Goal: Task Accomplishment & Management: Manage account settings

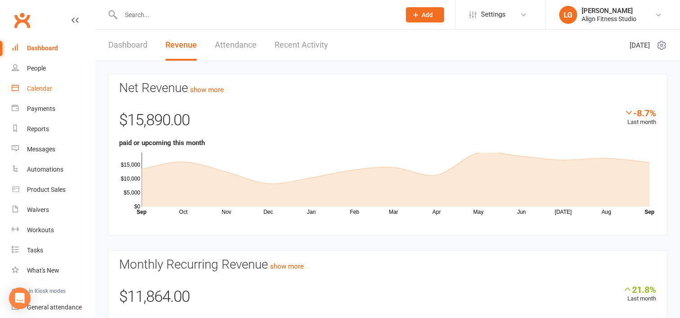
click at [39, 92] on link "Calendar" at bounding box center [53, 89] width 83 height 20
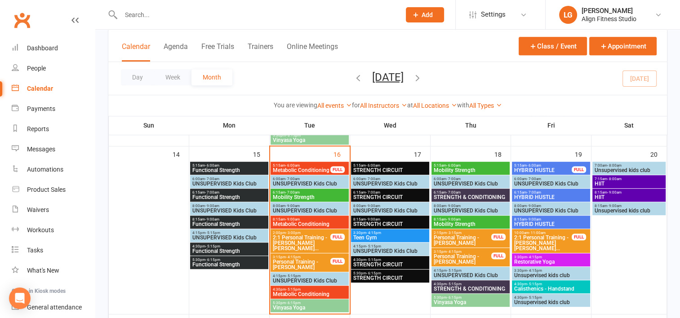
scroll to position [405, 0]
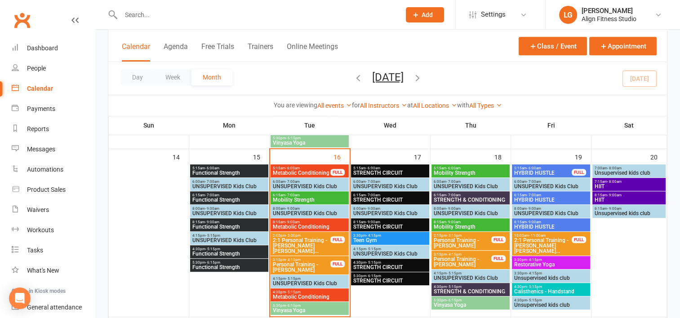
click at [299, 173] on span "Metabolic Conditioning" at bounding box center [301, 172] width 58 height 5
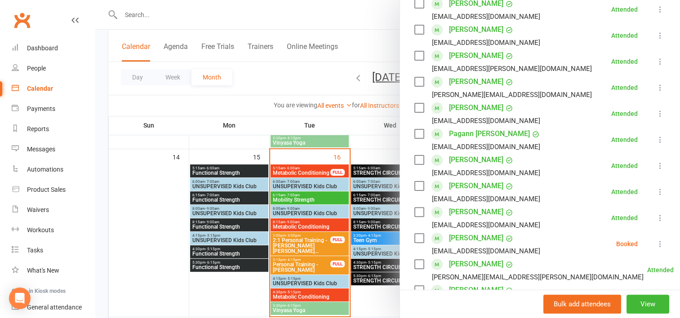
scroll to position [224, 0]
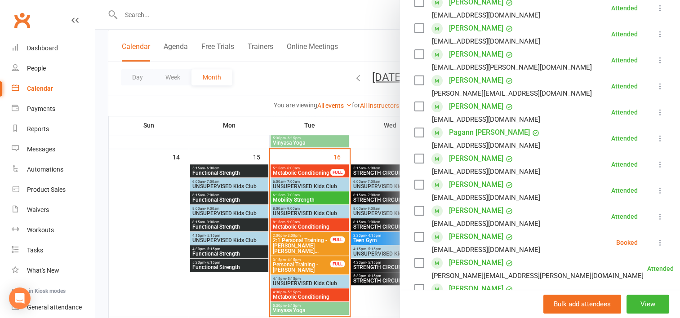
click at [462, 237] on link "[PERSON_NAME]" at bounding box center [476, 237] width 54 height 14
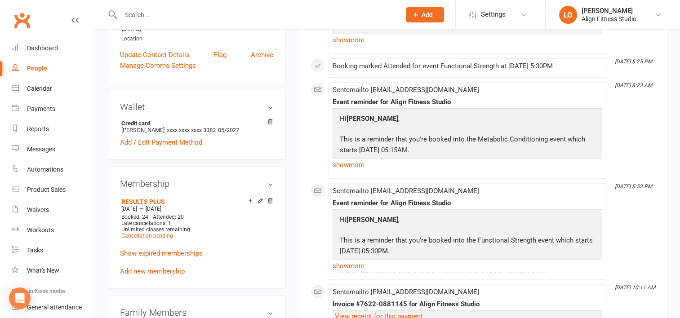
scroll to position [242, 0]
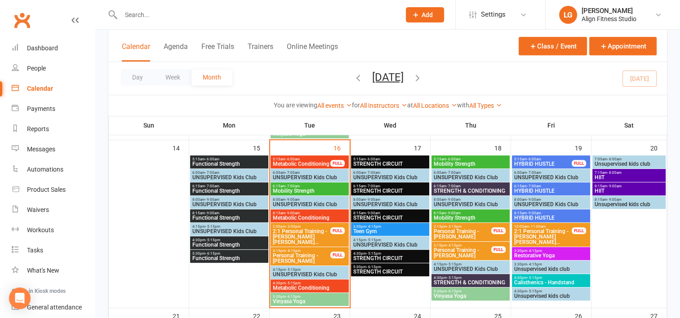
scroll to position [417, 0]
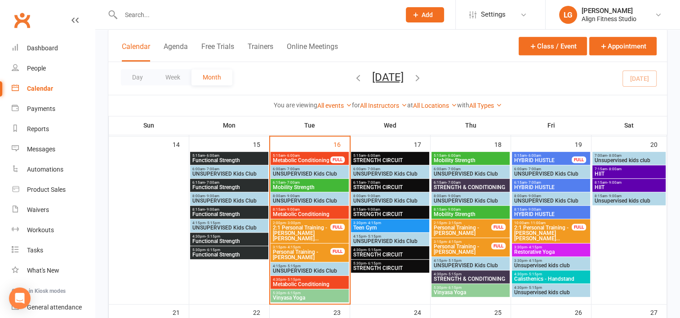
click at [312, 161] on span "Metabolic Conditioning" at bounding box center [301, 160] width 58 height 5
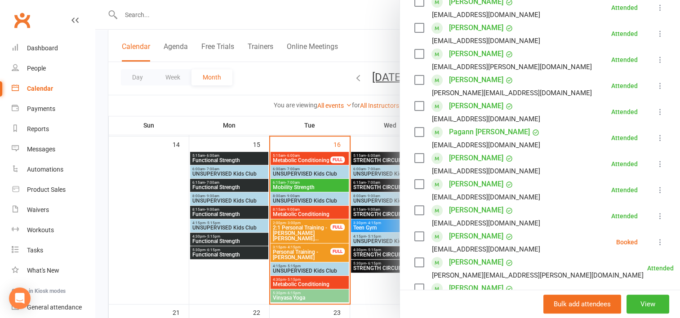
scroll to position [227, 0]
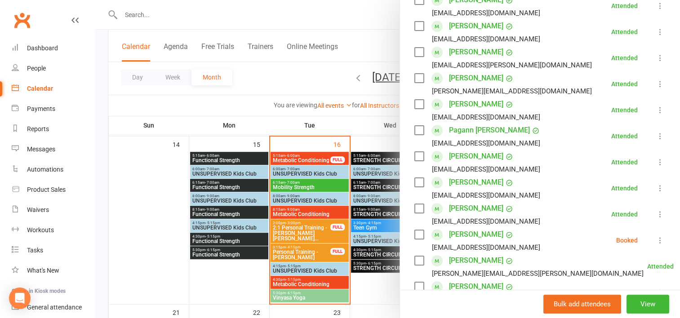
click at [656, 240] on icon at bounding box center [660, 240] width 9 height 9
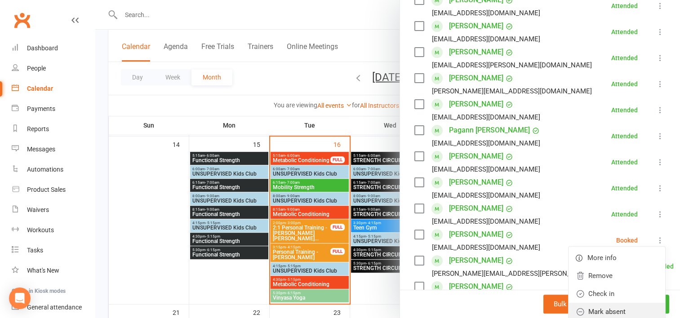
click at [593, 312] on link "Mark absent" at bounding box center [617, 312] width 97 height 18
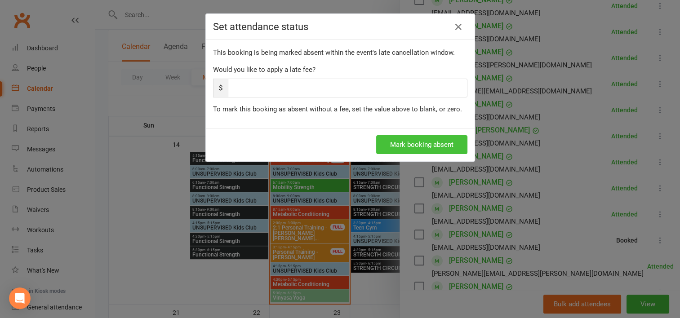
click at [408, 140] on button "Mark booking absent" at bounding box center [421, 144] width 91 height 19
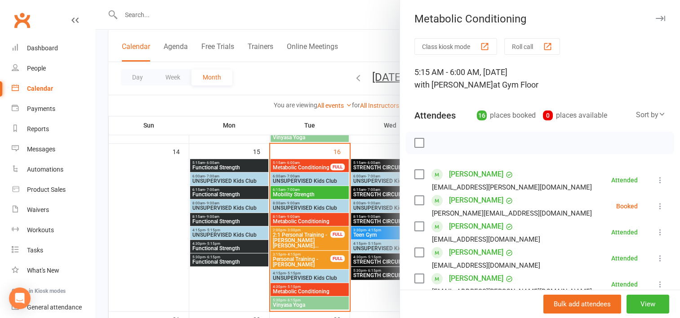
scroll to position [411, 0]
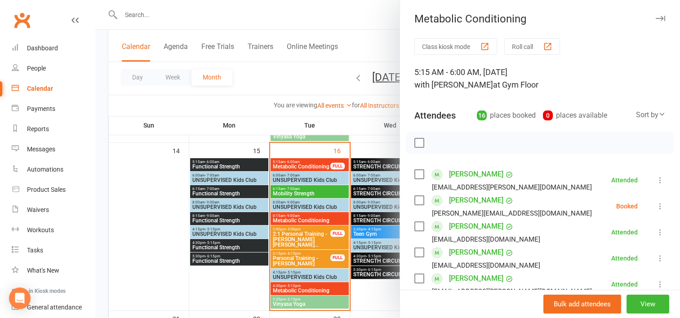
click at [459, 204] on link "[PERSON_NAME]" at bounding box center [476, 200] width 54 height 14
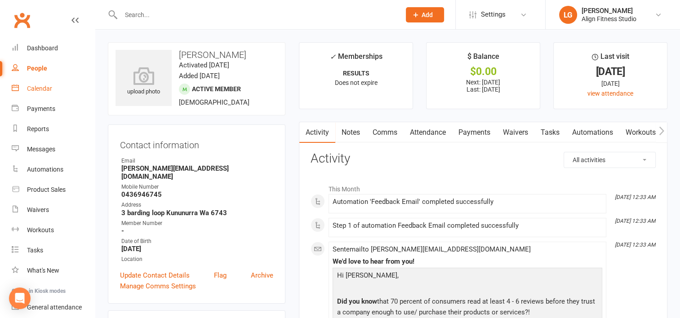
click at [38, 94] on link "Calendar" at bounding box center [53, 89] width 83 height 20
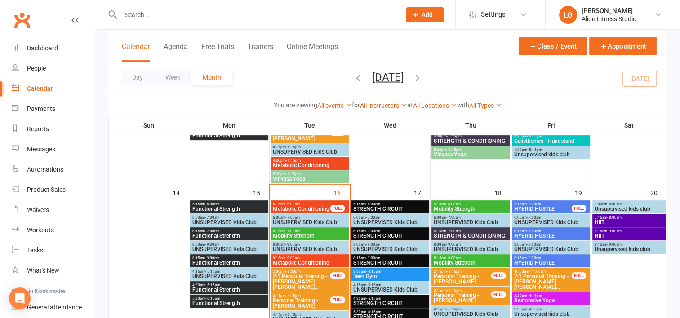
scroll to position [353, 0]
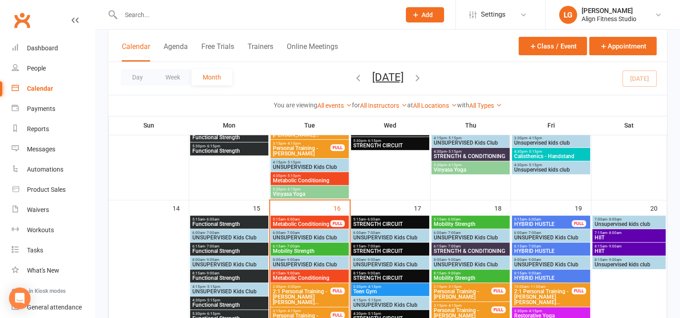
click at [308, 222] on span "Metabolic Conditioning" at bounding box center [301, 224] width 58 height 5
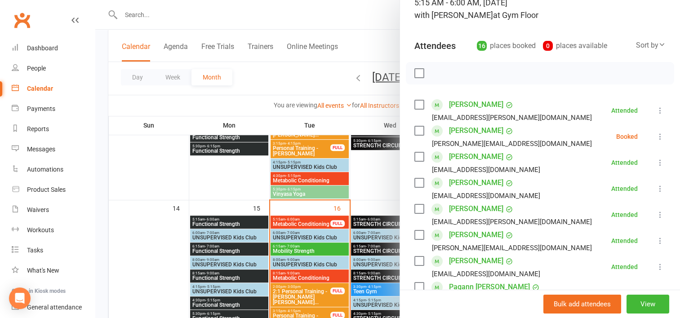
scroll to position [73, 0]
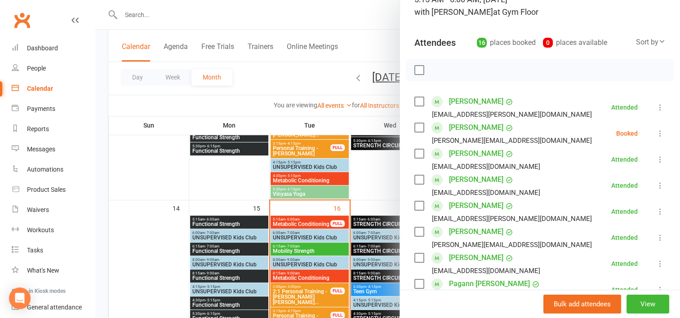
click at [656, 133] on icon at bounding box center [660, 133] width 9 height 9
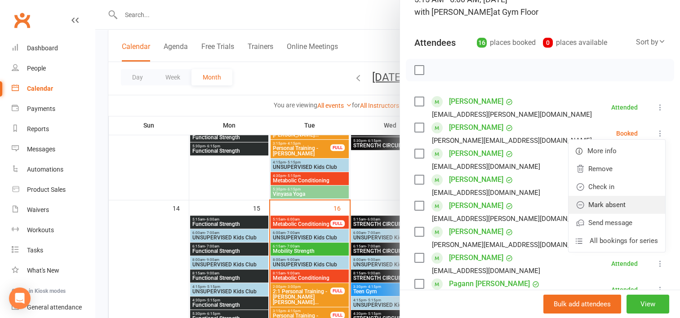
click at [598, 201] on link "Mark absent" at bounding box center [617, 205] width 97 height 18
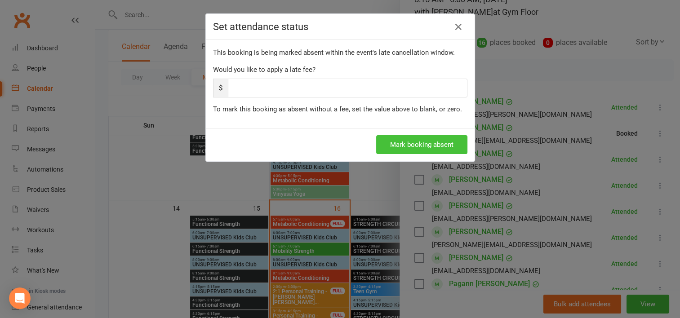
click at [397, 145] on button "Mark booking absent" at bounding box center [421, 144] width 91 height 19
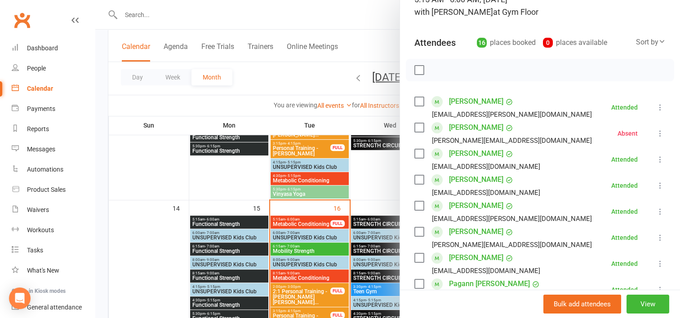
click at [377, 172] on div at bounding box center [387, 159] width 585 height 318
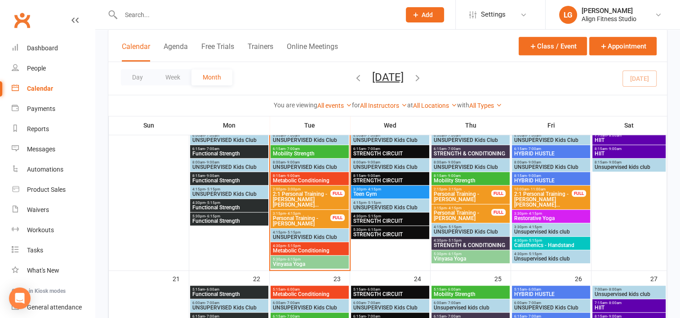
scroll to position [450, 0]
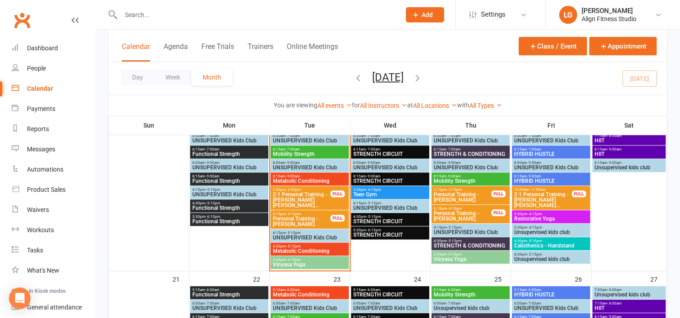
click at [287, 241] on div "4:15pm - 5:15pm UNSUPERVISED Kids Club" at bounding box center [310, 235] width 78 height 13
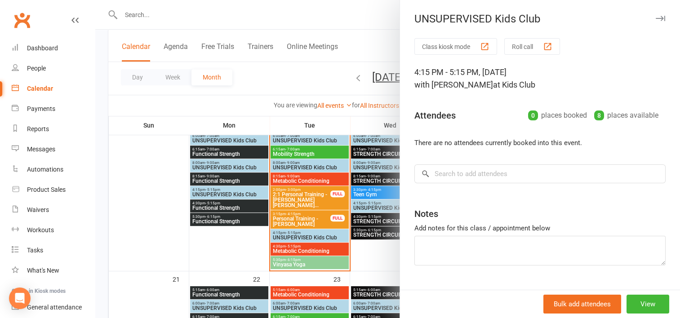
click at [236, 246] on div at bounding box center [387, 159] width 585 height 318
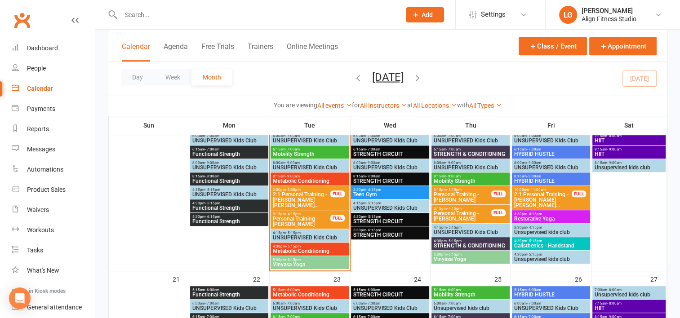
click at [289, 246] on span "- 5:15pm" at bounding box center [293, 247] width 15 height 4
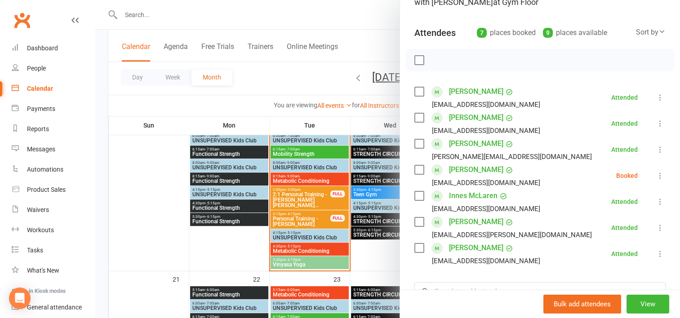
scroll to position [85, 0]
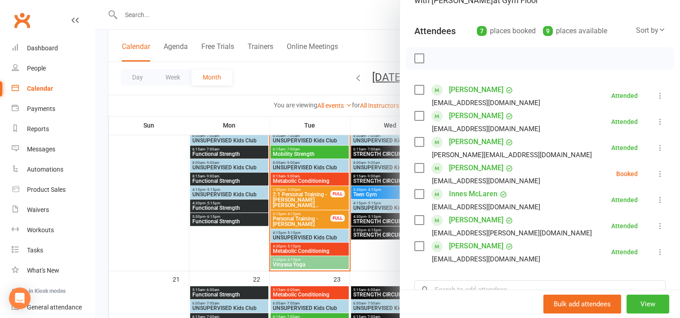
click at [303, 255] on div at bounding box center [387, 159] width 585 height 318
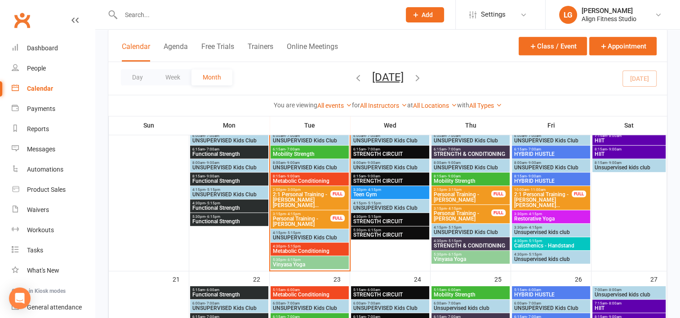
click at [303, 262] on span "Vinyasa Yoga" at bounding box center [309, 264] width 75 height 5
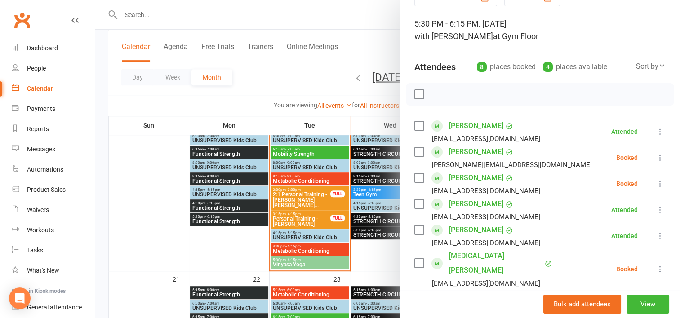
scroll to position [119, 0]
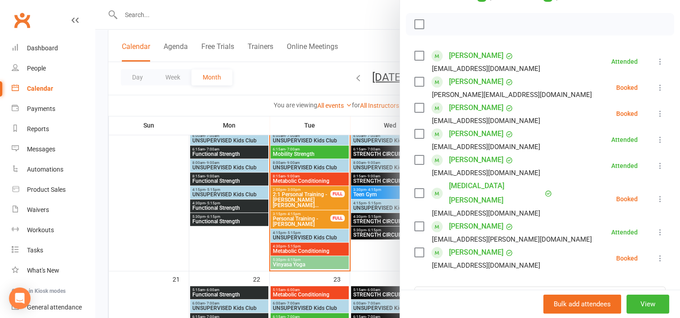
click at [316, 76] on div at bounding box center [387, 159] width 585 height 318
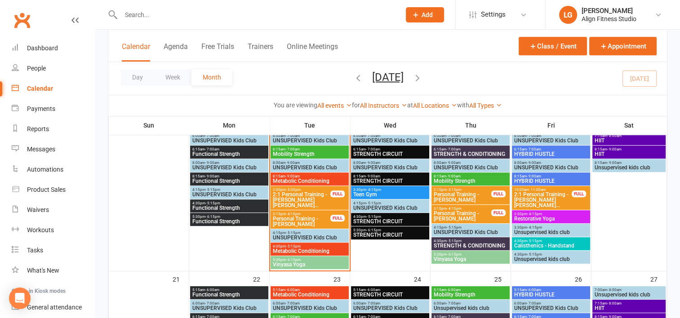
click at [321, 254] on span "Metabolic Conditioning" at bounding box center [309, 251] width 75 height 5
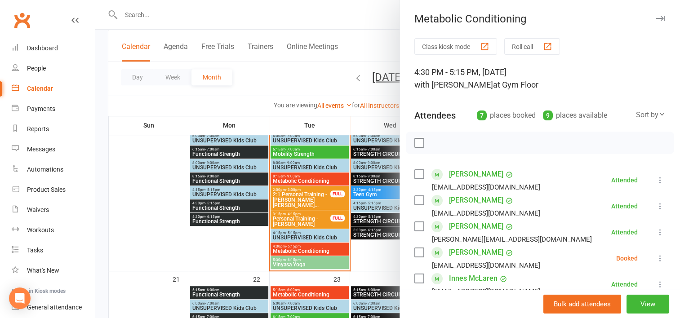
click at [229, 260] on div at bounding box center [387, 159] width 585 height 318
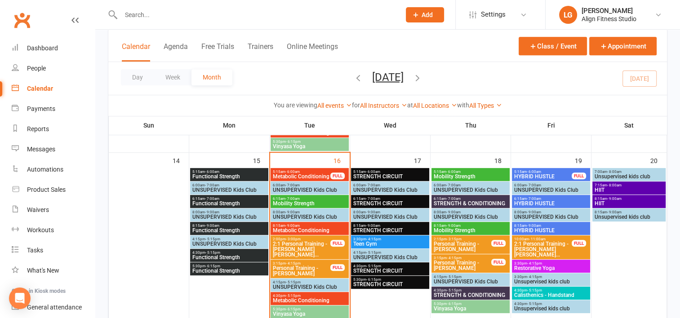
scroll to position [401, 0]
click at [401, 171] on span "5:15am - 6:00am" at bounding box center [390, 172] width 75 height 4
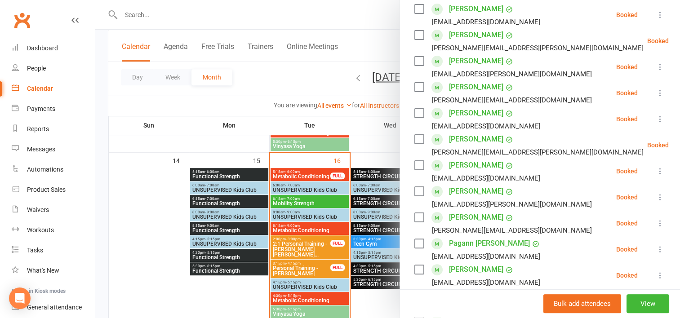
scroll to position [190, 0]
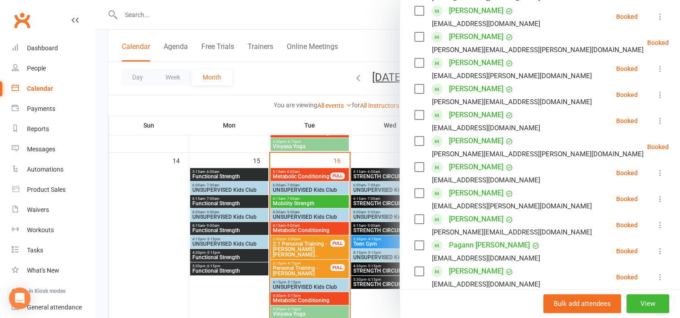
click at [473, 63] on link "[PERSON_NAME]" at bounding box center [476, 63] width 54 height 14
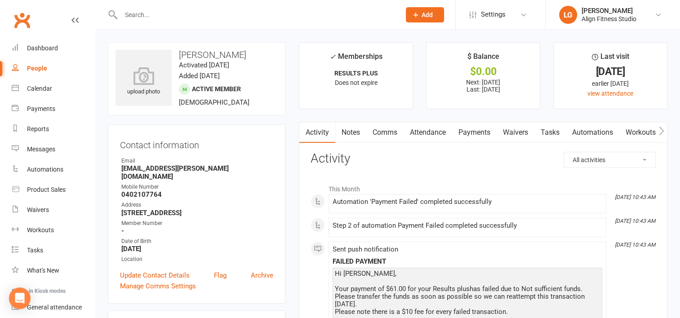
click at [486, 130] on link "Payments" at bounding box center [474, 132] width 45 height 21
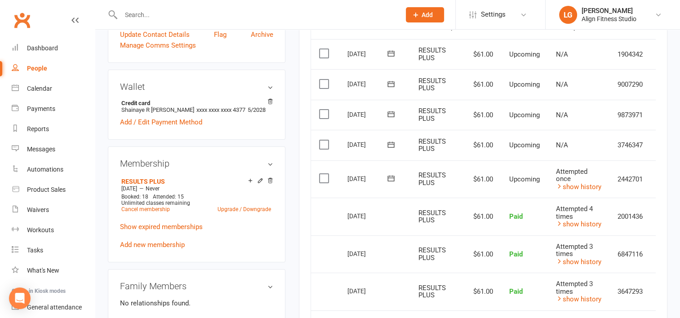
scroll to position [0, 23]
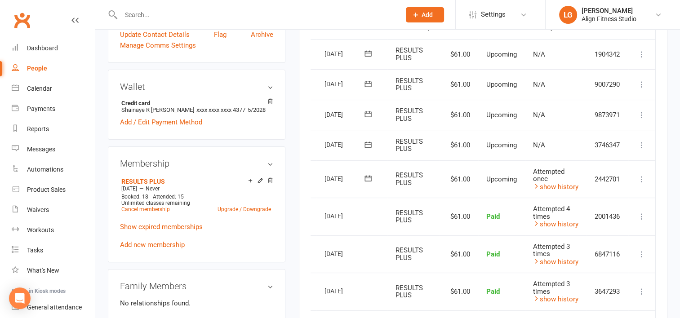
click at [644, 176] on icon at bounding box center [642, 179] width 9 height 9
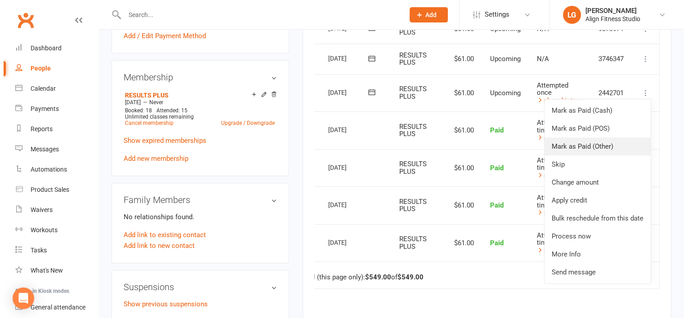
scroll to position [327, 0]
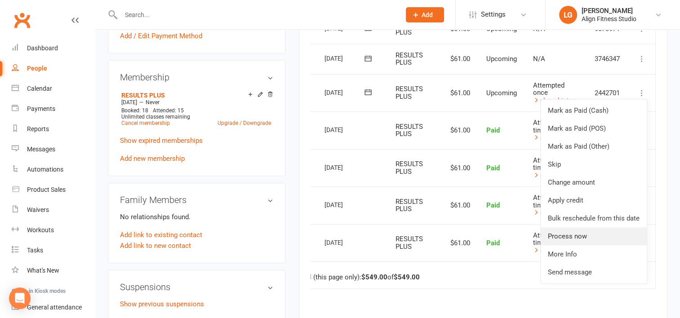
click at [564, 235] on link "Process now" at bounding box center [594, 236] width 106 height 18
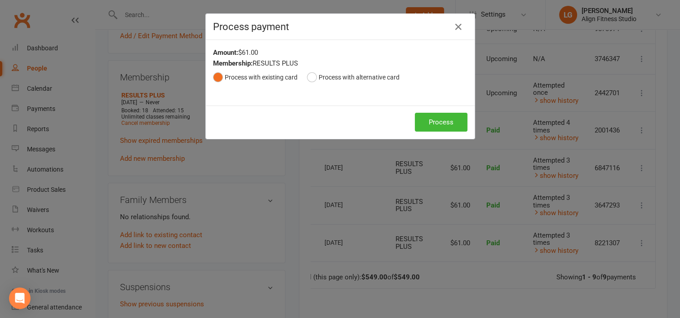
scroll to position [0, 19]
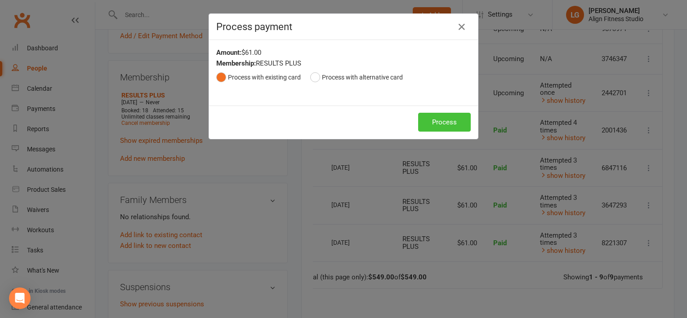
click at [439, 118] on button "Process" at bounding box center [444, 122] width 53 height 19
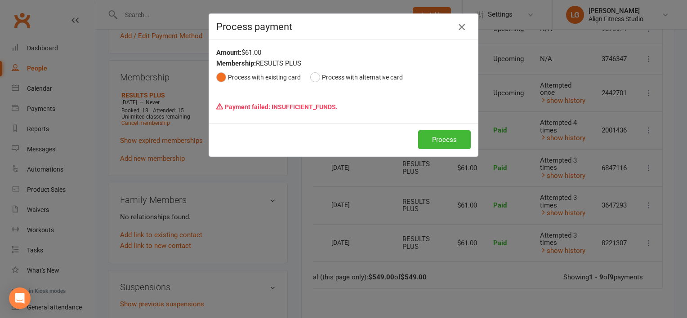
click at [457, 21] on button "button" at bounding box center [462, 27] width 14 height 14
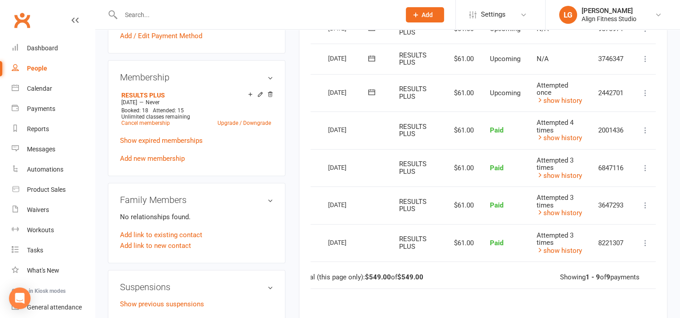
click at [150, 14] on input "text" at bounding box center [256, 15] width 276 height 13
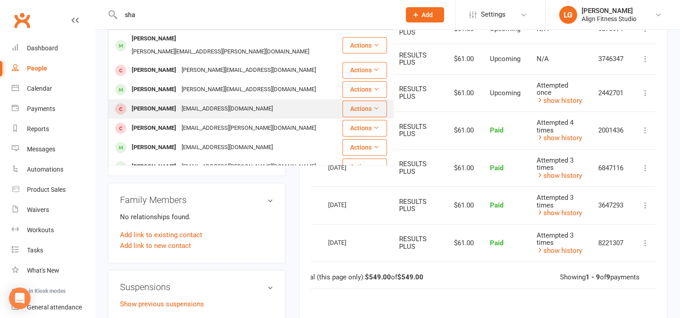
type input "sha"
click at [349, 101] on button "Actions" at bounding box center [365, 109] width 45 height 16
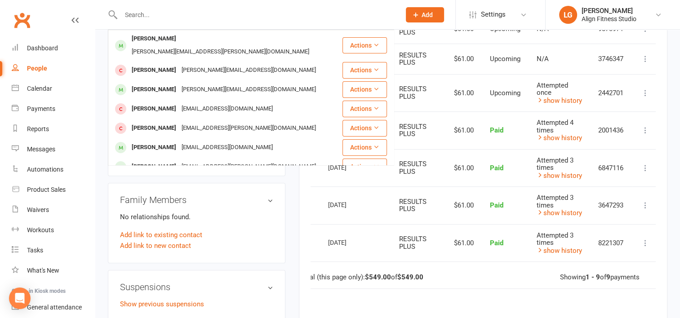
click at [227, 185] on div "Family Members No relationships found. Add link to existing contact Add link to…" at bounding box center [197, 223] width 178 height 80
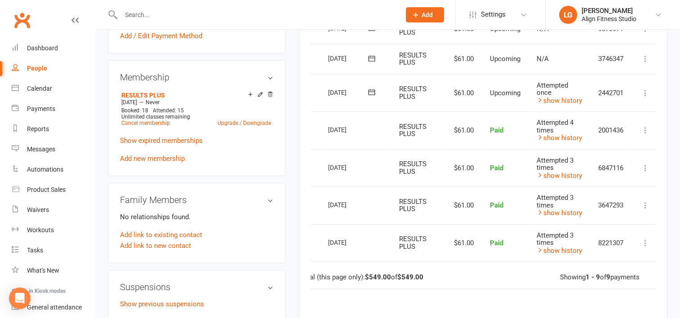
click at [165, 9] on input "text" at bounding box center [256, 15] width 276 height 13
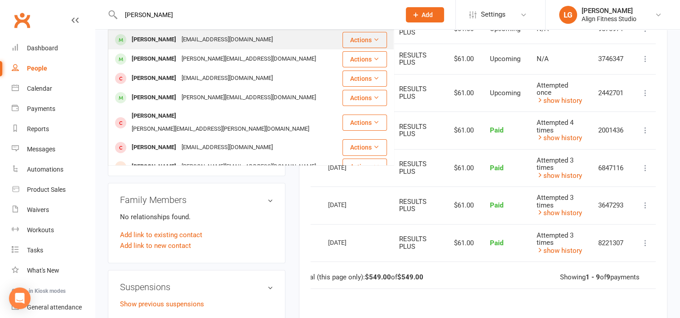
type input "[PERSON_NAME]"
click at [165, 40] on div "[PERSON_NAME]" at bounding box center [154, 39] width 50 height 13
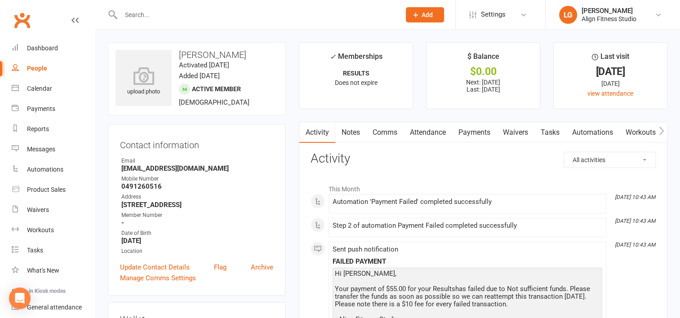
click at [479, 134] on link "Payments" at bounding box center [474, 132] width 45 height 21
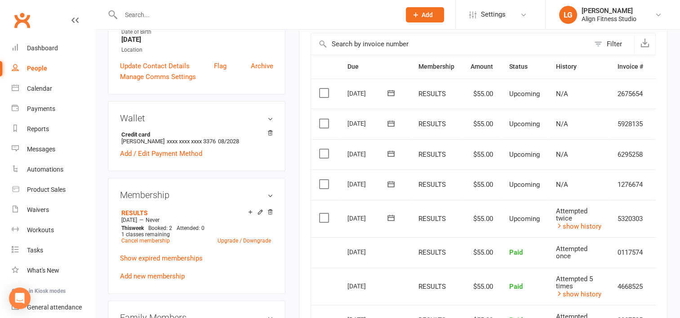
scroll to position [0, 23]
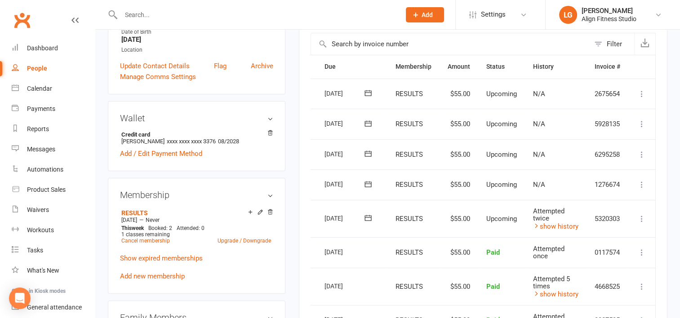
click at [641, 219] on icon at bounding box center [642, 218] width 9 height 9
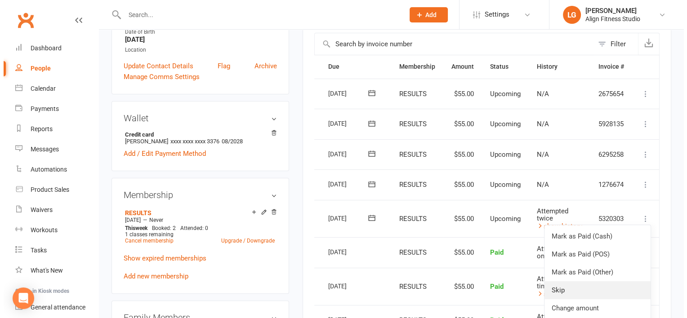
scroll to position [268, 0]
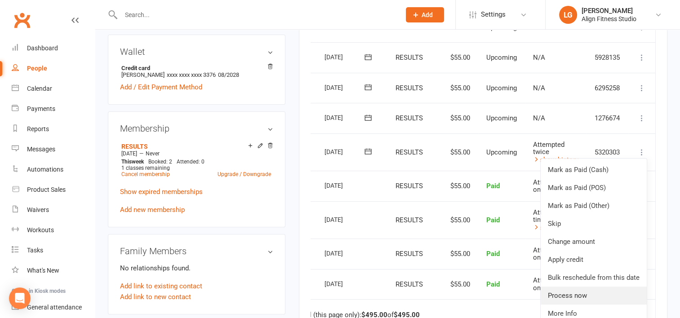
click at [563, 296] on link "Process now" at bounding box center [594, 296] width 106 height 18
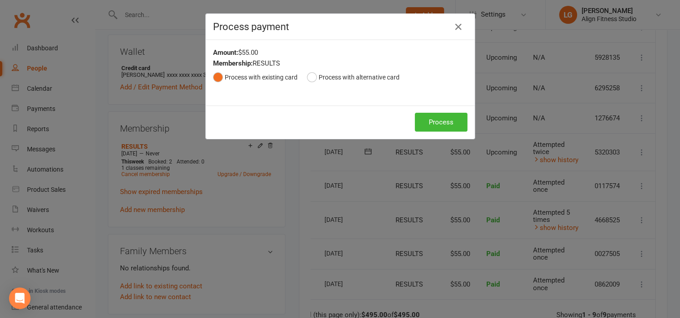
scroll to position [0, 19]
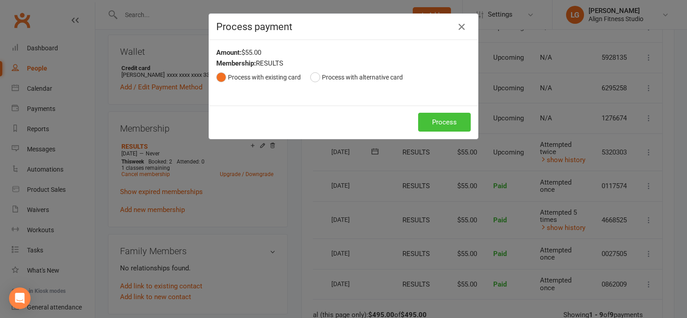
click at [452, 121] on button "Process" at bounding box center [444, 122] width 53 height 19
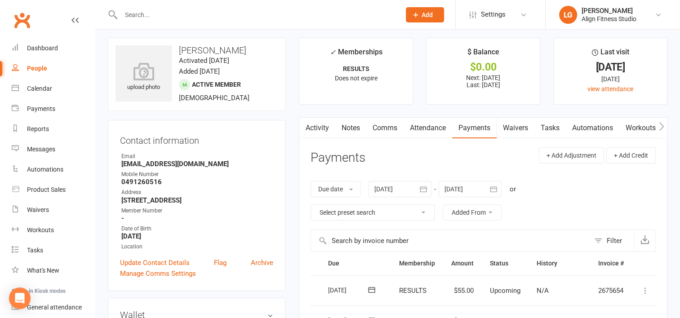
scroll to position [0, 0]
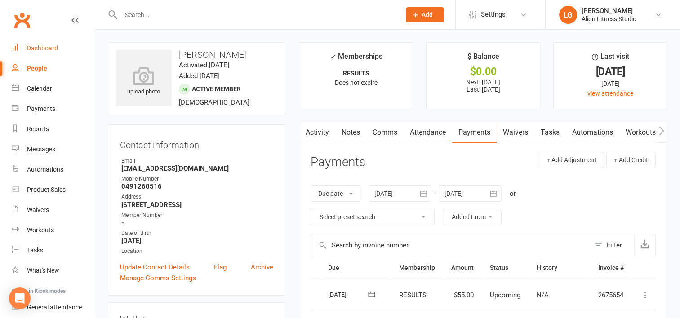
click at [55, 43] on link "Dashboard" at bounding box center [53, 48] width 83 height 20
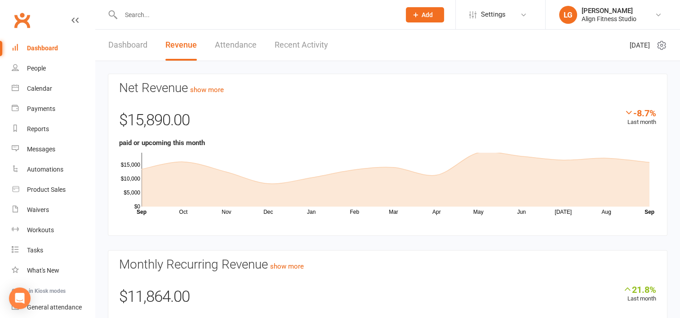
click at [294, 37] on link "Recent Activity" at bounding box center [302, 45] width 54 height 31
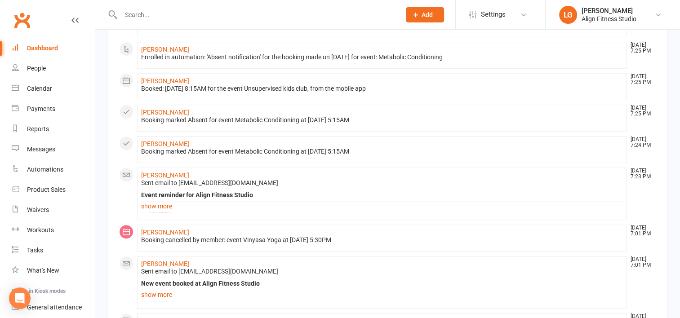
scroll to position [625, 0]
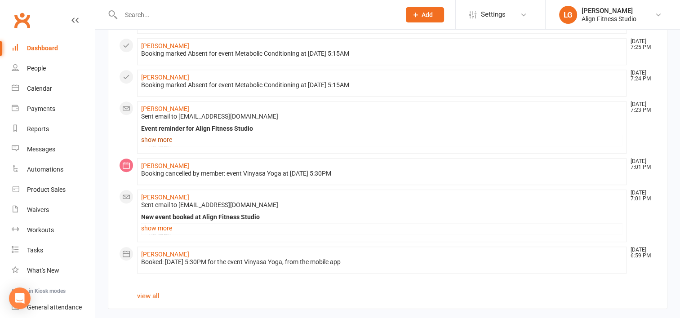
click at [160, 136] on link "show more" at bounding box center [382, 140] width 482 height 13
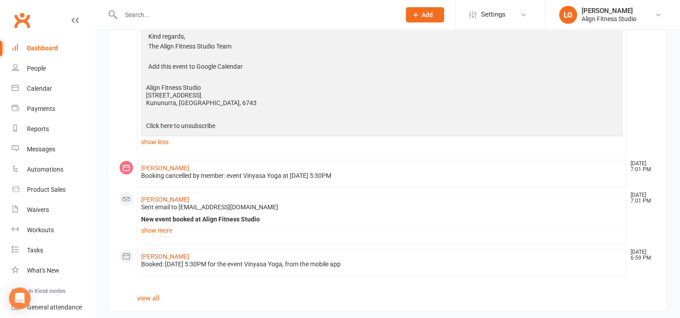
scroll to position [794, 0]
click at [41, 86] on div "Calendar" at bounding box center [39, 88] width 25 height 7
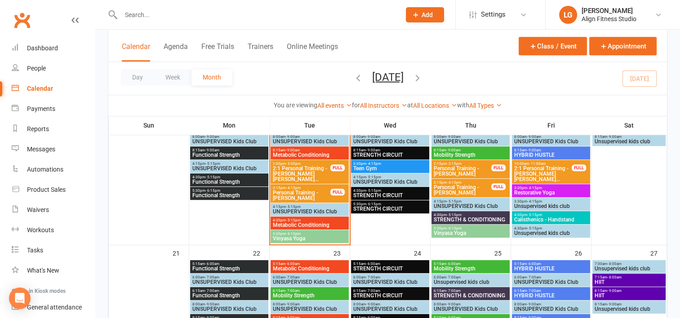
scroll to position [478, 0]
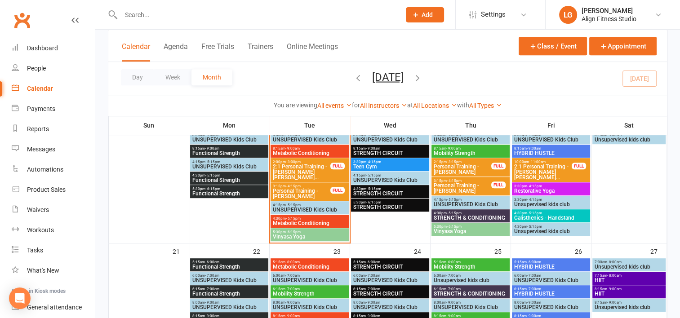
click at [299, 234] on span "Vinyasa Yoga" at bounding box center [309, 236] width 75 height 5
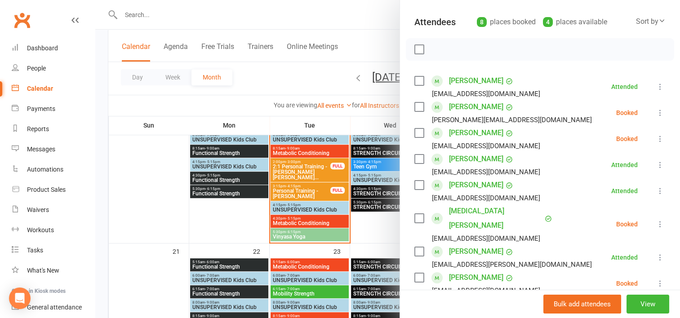
scroll to position [136, 0]
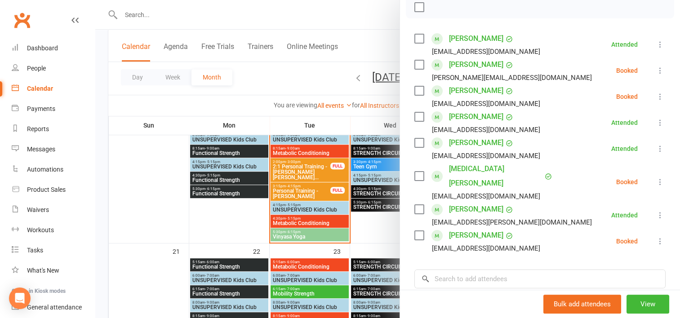
click at [290, 221] on div at bounding box center [387, 159] width 585 height 318
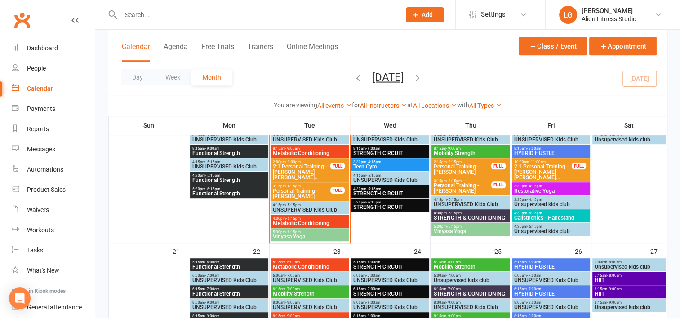
click at [290, 221] on span "Metabolic Conditioning" at bounding box center [309, 223] width 75 height 5
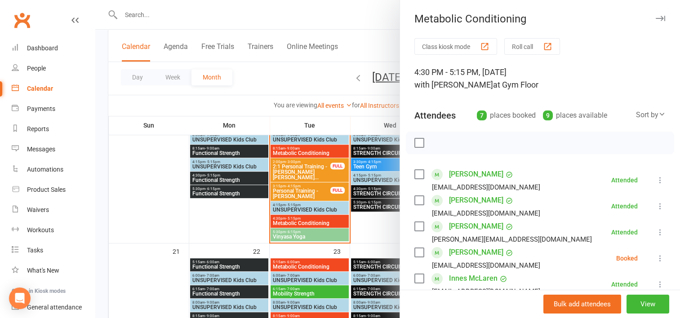
scroll to position [124, 0]
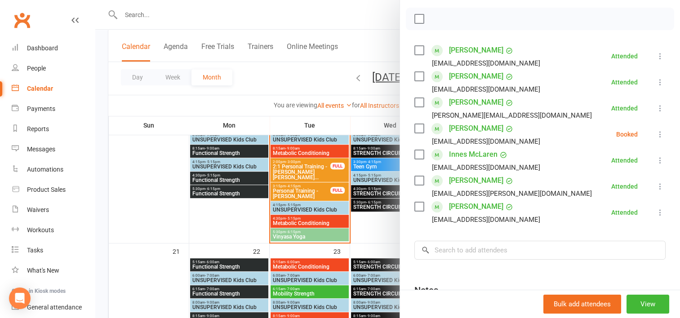
click at [246, 232] on div at bounding box center [387, 159] width 585 height 318
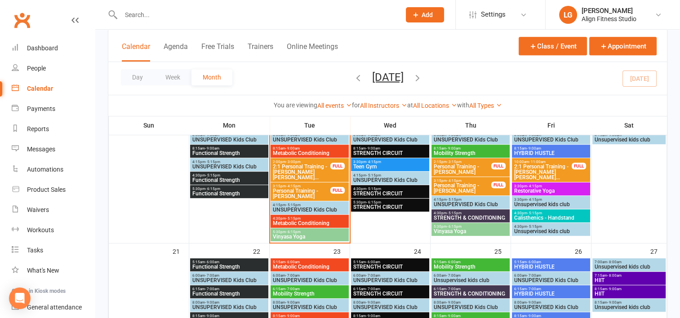
click at [379, 189] on span "- 5:15pm" at bounding box center [373, 189] width 15 height 4
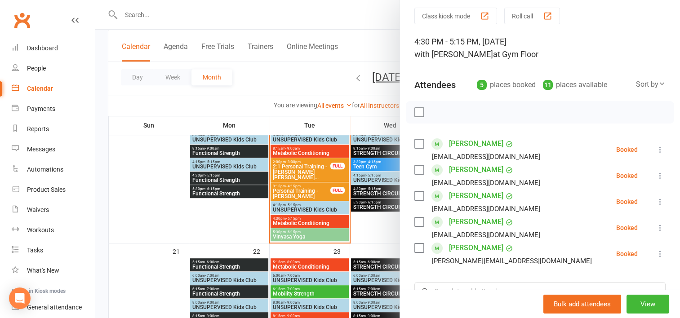
scroll to position [32, 0]
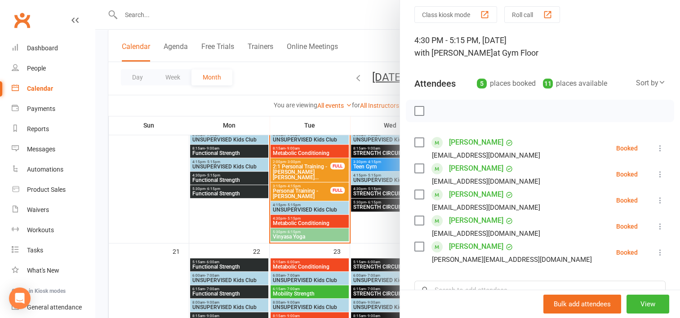
click at [462, 166] on link "[PERSON_NAME]" at bounding box center [476, 168] width 54 height 14
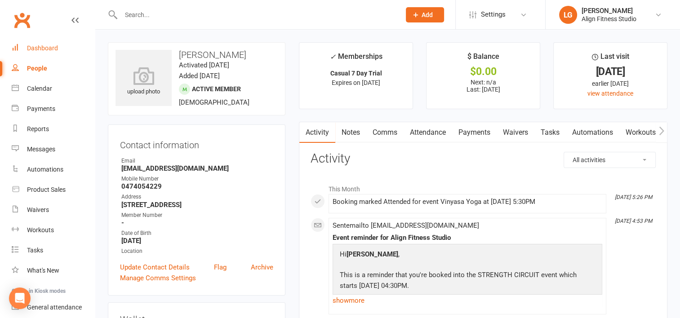
click at [29, 50] on div "Dashboard" at bounding box center [42, 48] width 31 height 7
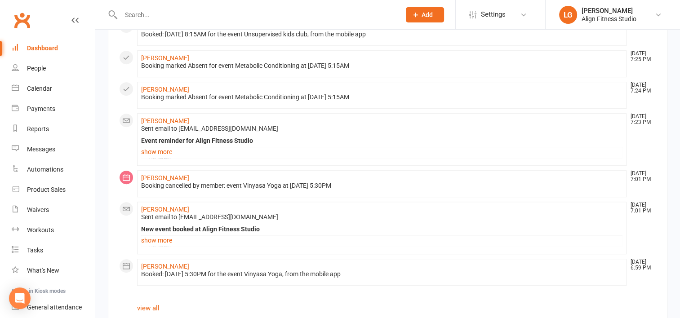
scroll to position [625, 0]
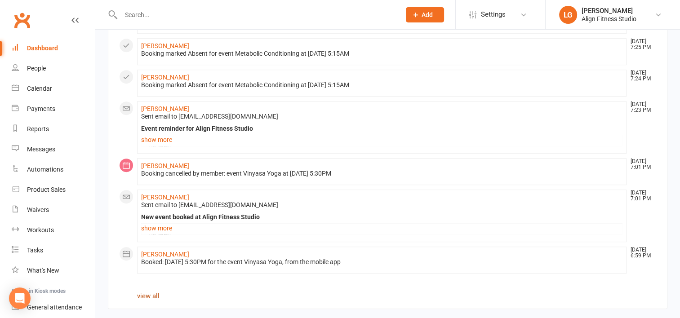
click at [149, 293] on link "view all" at bounding box center [148, 296] width 22 height 8
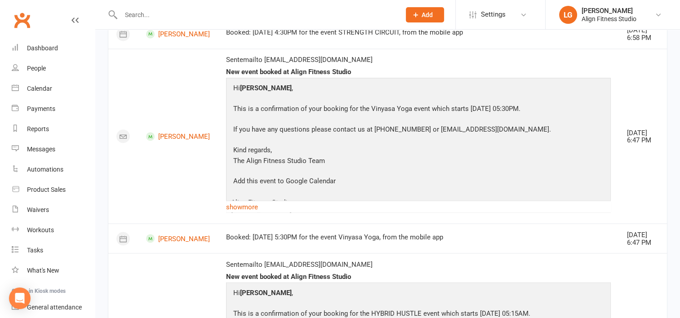
scroll to position [1726, 0]
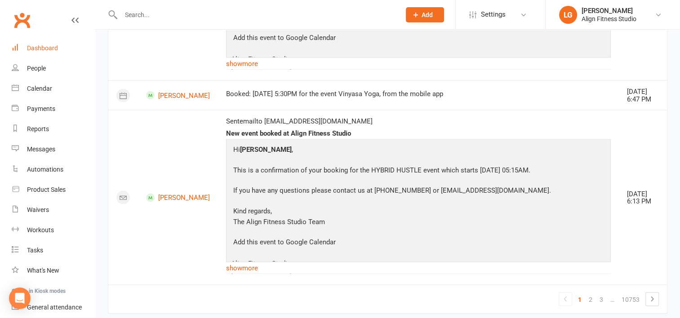
click at [52, 49] on div "Dashboard" at bounding box center [42, 48] width 31 height 7
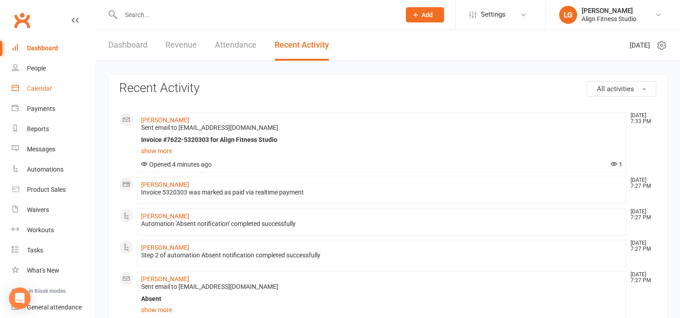
click at [41, 85] on div "Calendar" at bounding box center [39, 88] width 25 height 7
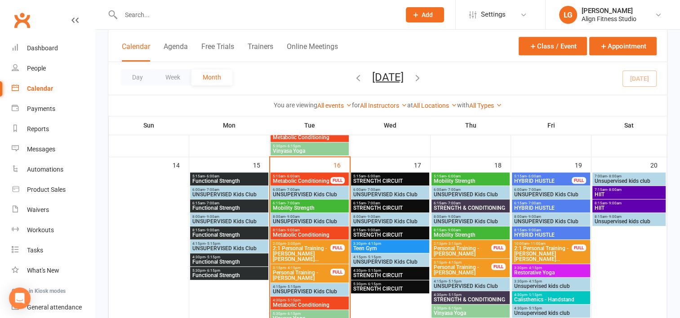
scroll to position [403, 0]
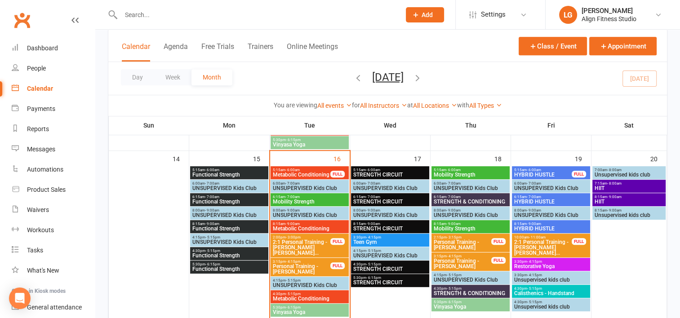
click at [376, 169] on span "- 6:00am" at bounding box center [373, 170] width 14 height 4
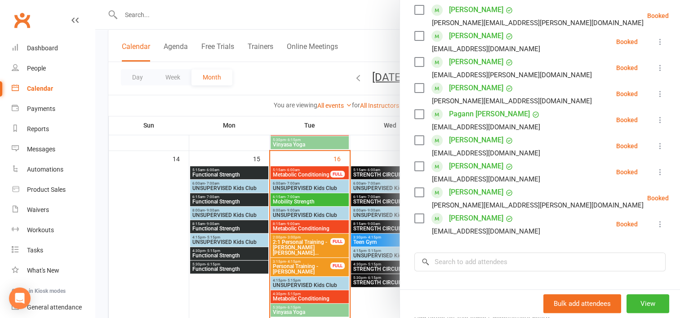
scroll to position [322, 0]
click at [468, 188] on link "[PERSON_NAME]" at bounding box center [476, 191] width 54 height 14
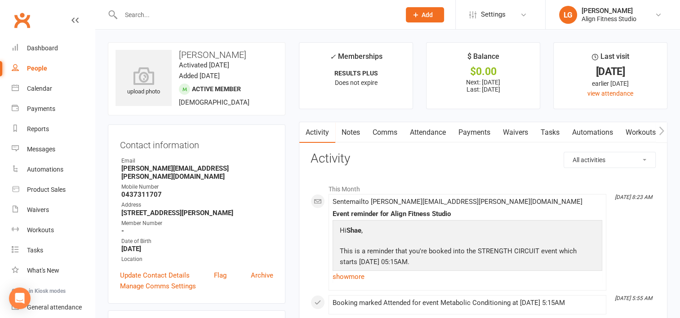
click at [479, 130] on link "Payments" at bounding box center [474, 132] width 45 height 21
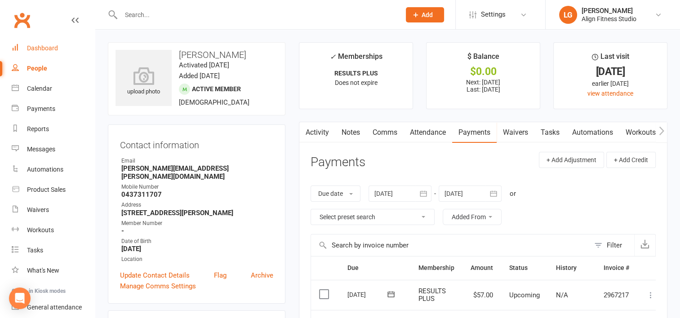
click at [49, 50] on div "Dashboard" at bounding box center [42, 48] width 31 height 7
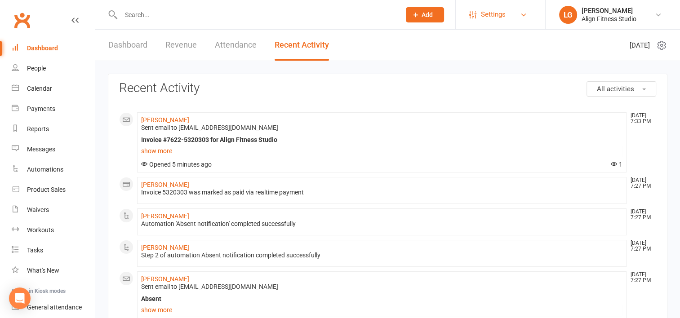
click at [519, 13] on link "Settings" at bounding box center [500, 14] width 62 height 20
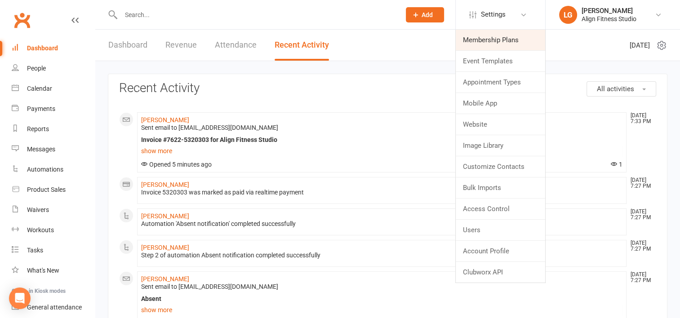
click at [473, 44] on link "Membership Plans" at bounding box center [500, 40] width 89 height 21
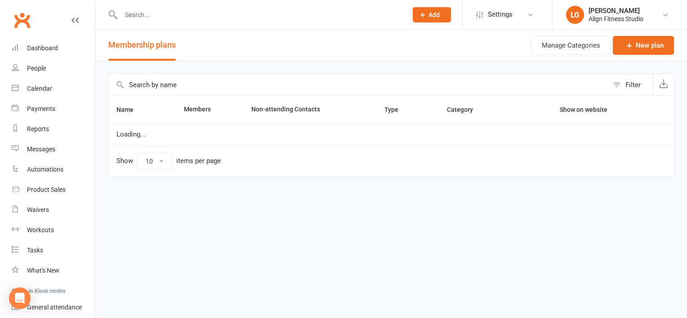
select select "100"
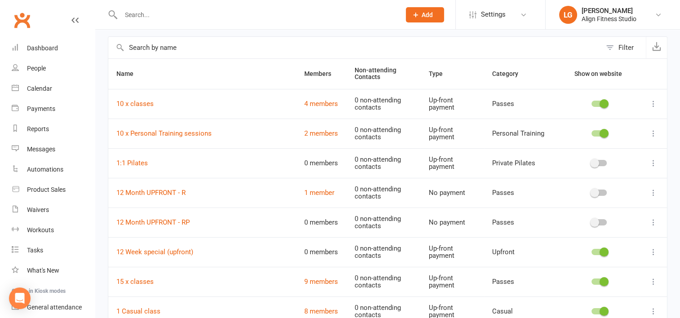
scroll to position [38, 0]
click at [333, 102] on link "4 members" at bounding box center [321, 103] width 34 height 8
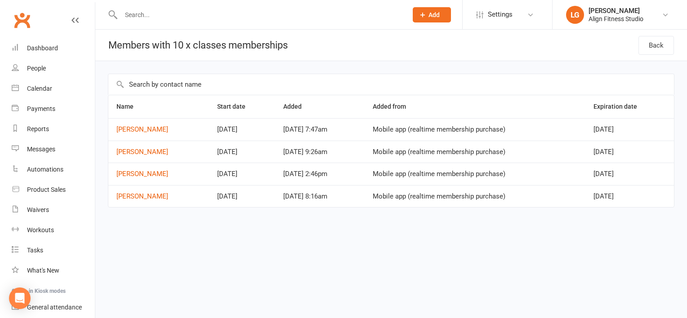
click at [272, 245] on html "Prospect Member Non-attending contact Class / event Appointment Task Membership…" at bounding box center [343, 122] width 687 height 245
select select "100"
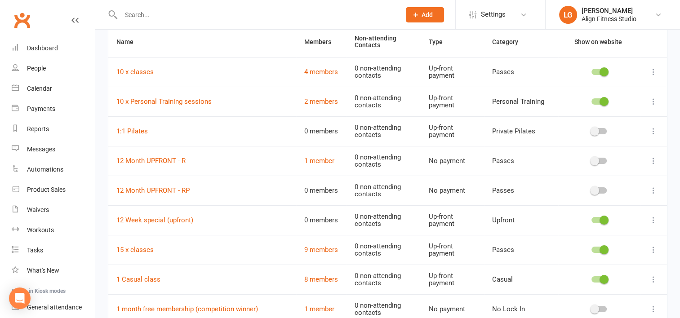
scroll to position [70, 0]
click at [317, 247] on link "9 members" at bounding box center [321, 249] width 34 height 8
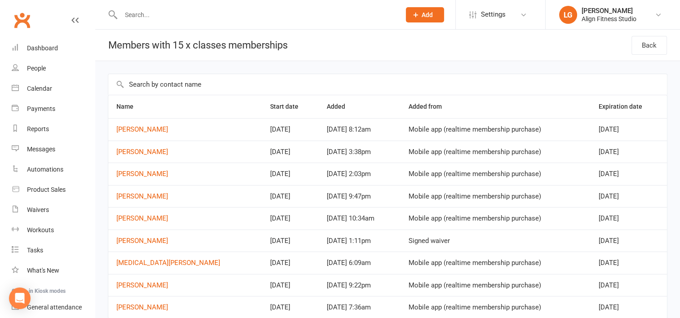
scroll to position [38, 0]
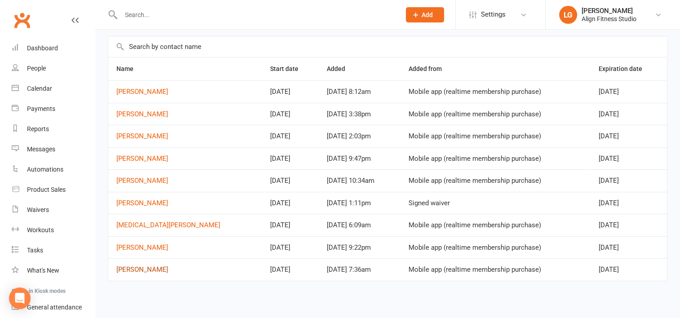
click at [139, 266] on link "[PERSON_NAME]" at bounding box center [142, 270] width 52 height 8
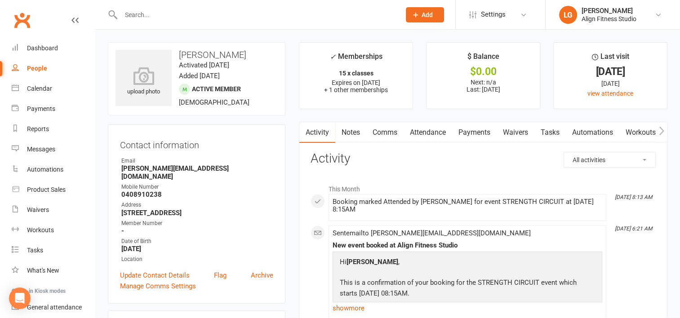
click at [163, 16] on input "text" at bounding box center [256, 15] width 276 height 13
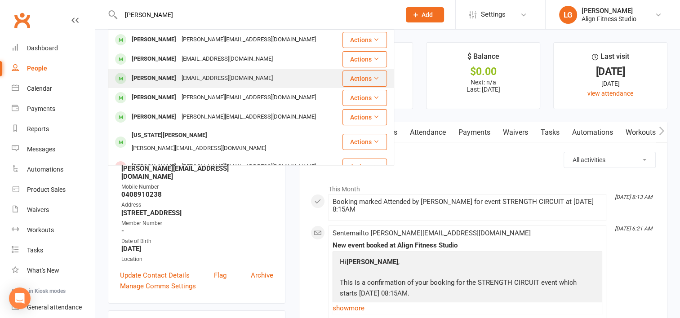
type input "[PERSON_NAME]"
click at [180, 72] on div "[EMAIL_ADDRESS][DOMAIN_NAME]" at bounding box center [227, 78] width 97 height 13
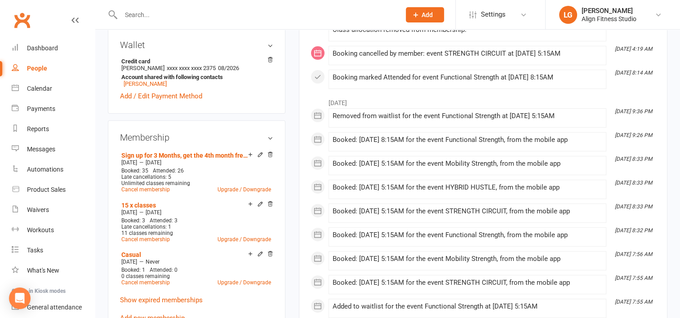
scroll to position [309, 0]
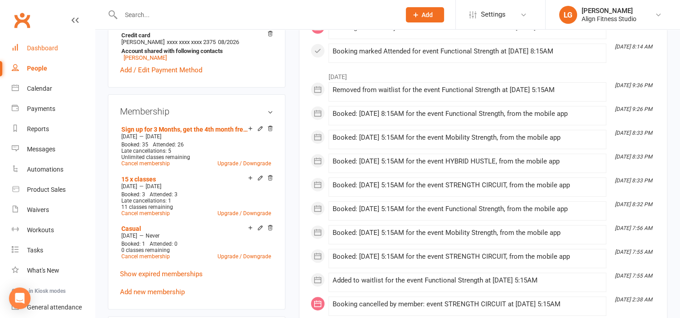
click at [37, 42] on link "Dashboard" at bounding box center [53, 48] width 83 height 20
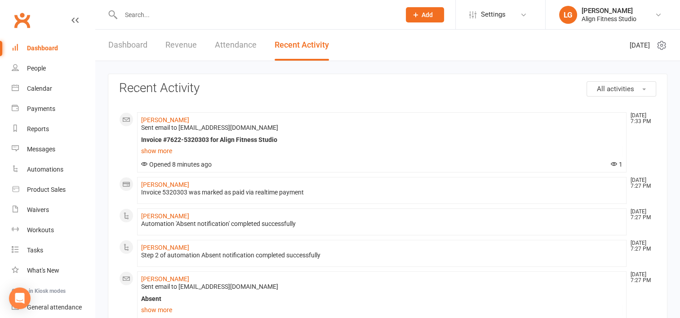
click at [182, 42] on link "Revenue" at bounding box center [180, 45] width 31 height 31
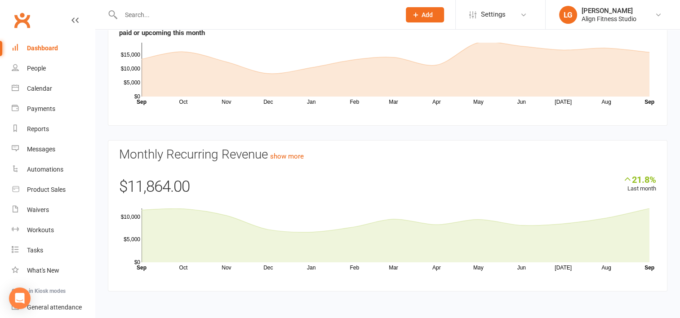
scroll to position [21, 0]
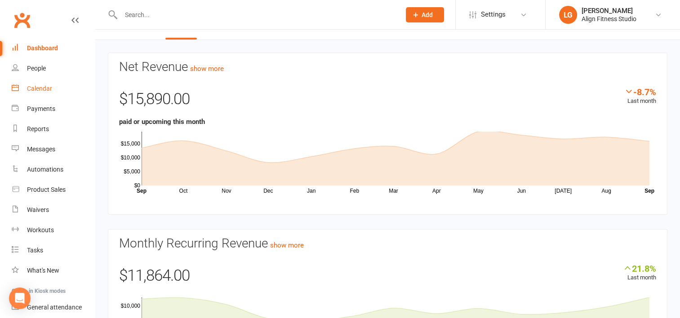
click at [39, 90] on div "Calendar" at bounding box center [39, 88] width 25 height 7
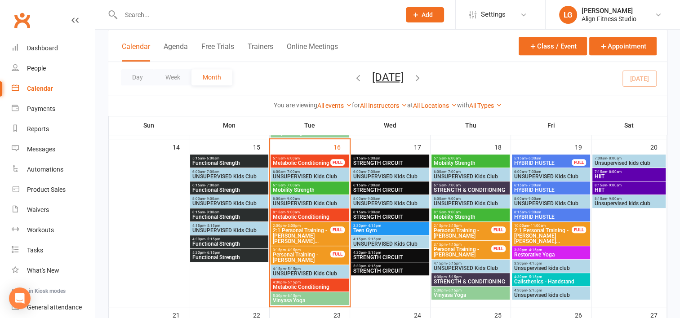
scroll to position [471, 0]
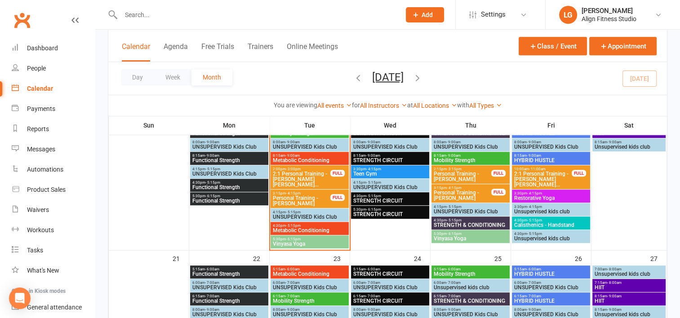
click at [299, 196] on span "Personal Training - [PERSON_NAME]" at bounding box center [301, 201] width 58 height 11
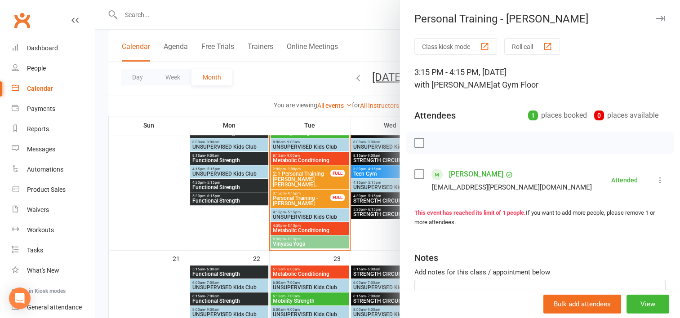
click at [302, 179] on div at bounding box center [387, 159] width 585 height 318
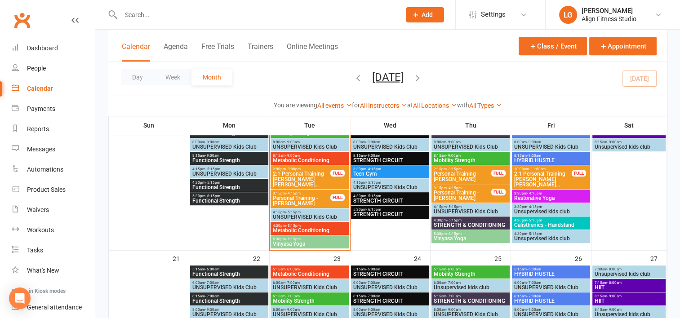
click at [302, 179] on span "2:1 Personal Training - [PERSON_NAME] [PERSON_NAME]..." at bounding box center [301, 179] width 58 height 16
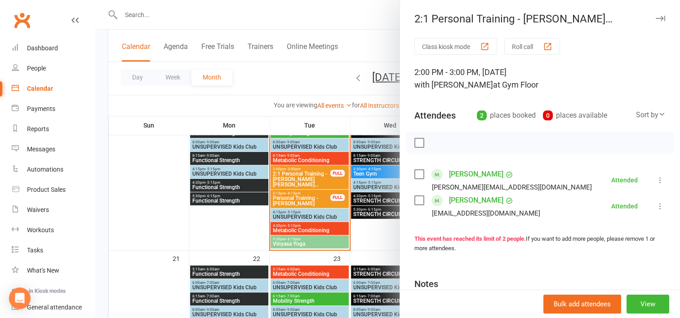
click at [290, 132] on div at bounding box center [387, 159] width 585 height 318
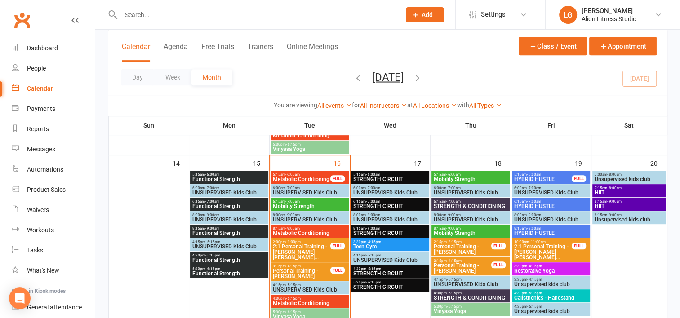
scroll to position [397, 0]
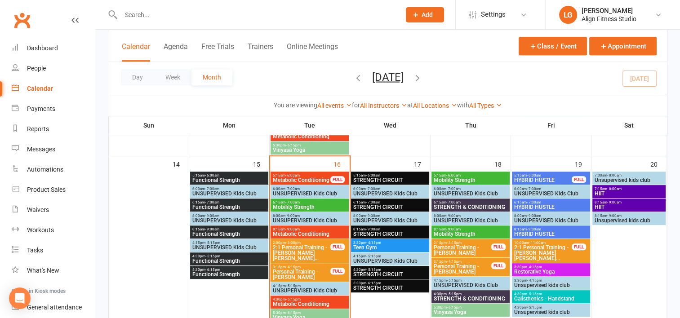
click at [383, 174] on span "5:15am - 6:00am" at bounding box center [390, 176] width 75 height 4
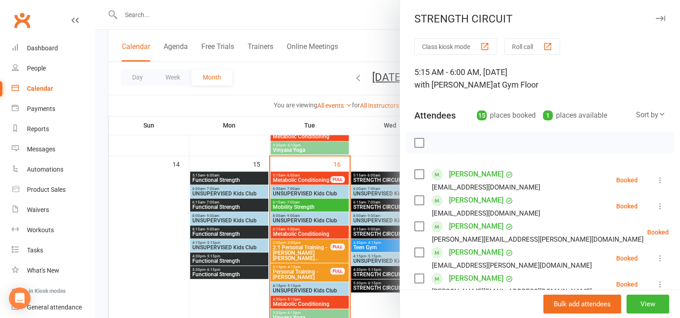
click at [369, 140] on div at bounding box center [387, 159] width 585 height 318
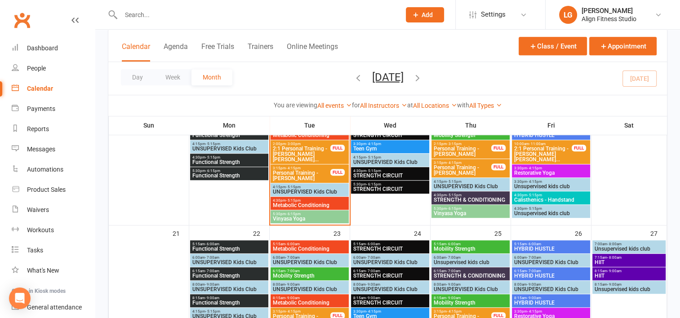
scroll to position [496, 0]
click at [289, 217] on span "Vinyasa Yoga" at bounding box center [309, 218] width 75 height 5
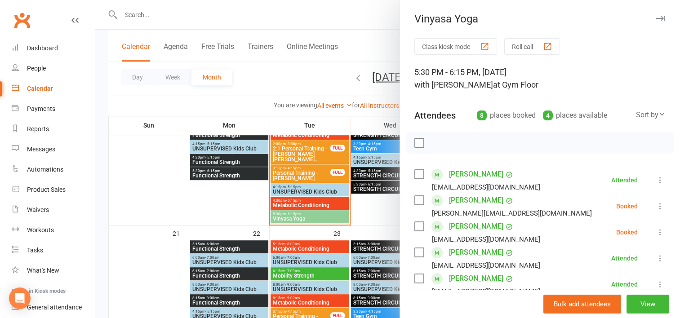
scroll to position [72, 0]
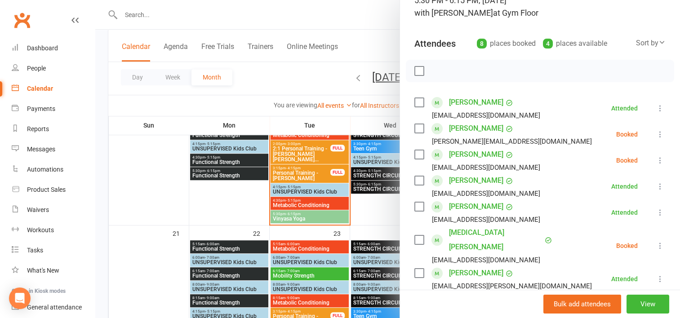
click at [656, 157] on icon at bounding box center [660, 160] width 9 height 9
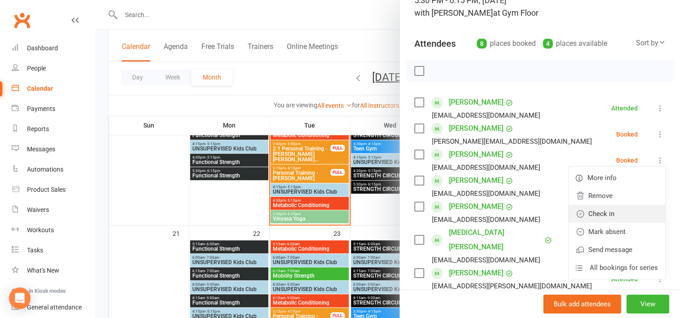
click at [599, 214] on link "Check in" at bounding box center [617, 214] width 97 height 18
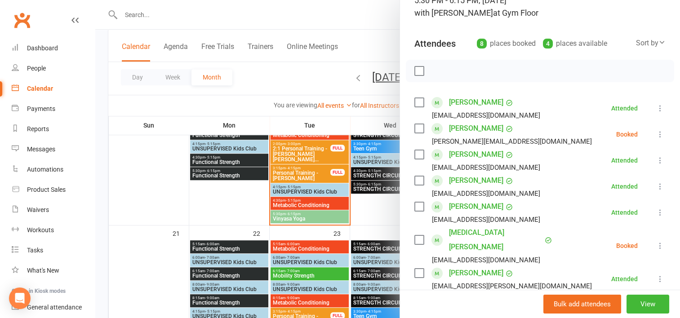
click at [656, 133] on icon at bounding box center [660, 134] width 9 height 9
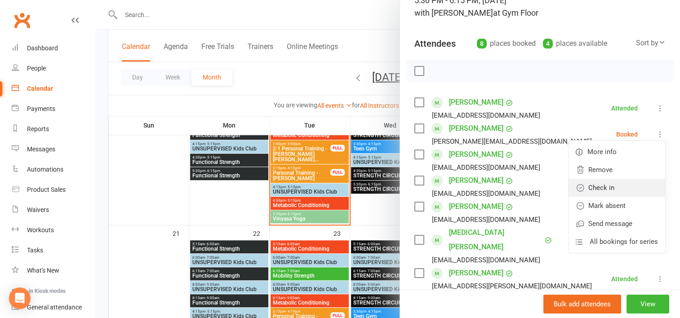
click at [604, 184] on link "Check in" at bounding box center [617, 188] width 97 height 18
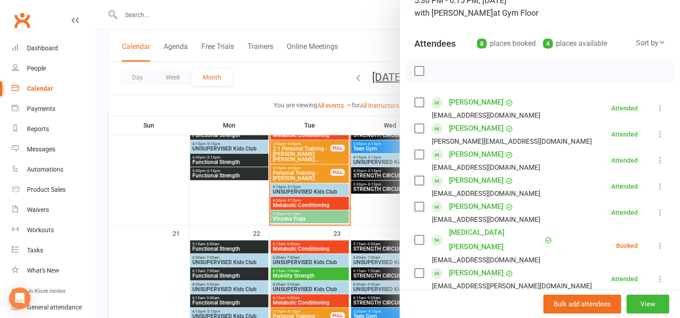
scroll to position [132, 0]
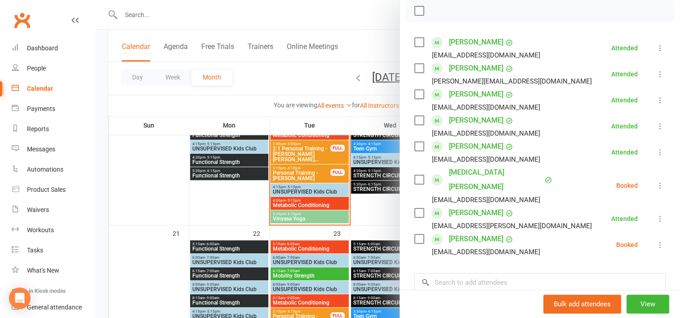
click at [656, 241] on icon at bounding box center [660, 245] width 9 height 9
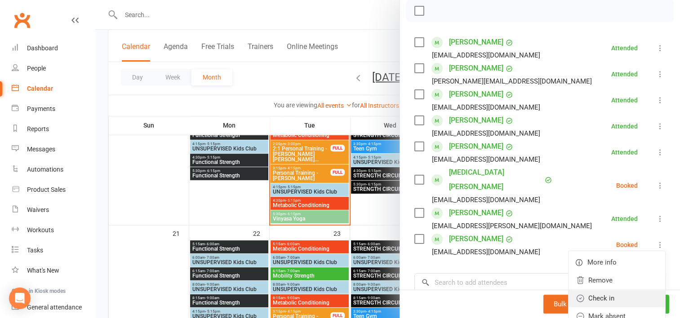
click at [602, 290] on link "Check in" at bounding box center [617, 299] width 97 height 18
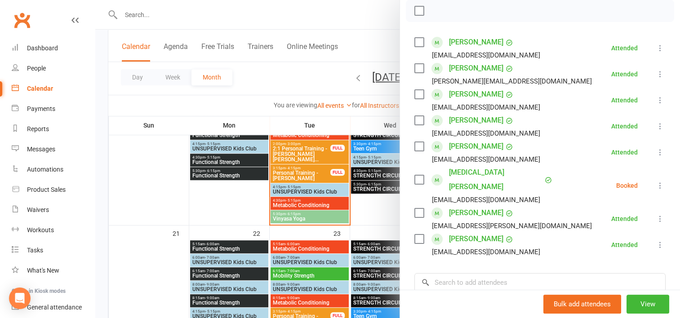
click at [458, 169] on link "[MEDICAL_DATA][PERSON_NAME]" at bounding box center [496, 179] width 94 height 29
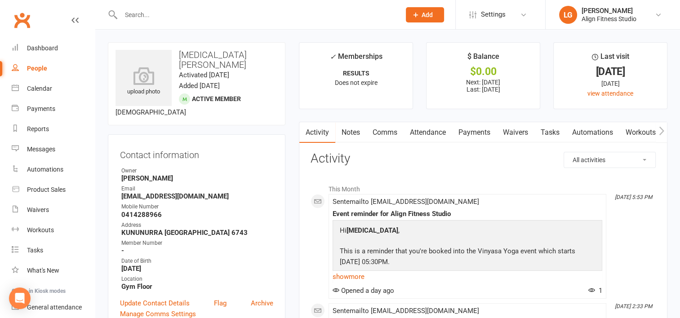
click at [172, 9] on input "text" at bounding box center [256, 15] width 276 height 13
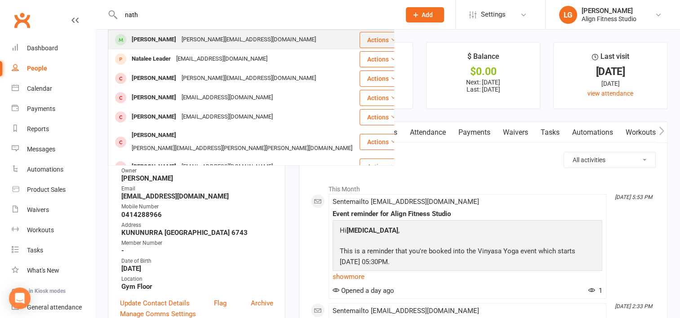
type input "nath"
click at [172, 42] on div "[PERSON_NAME]" at bounding box center [154, 39] width 50 height 13
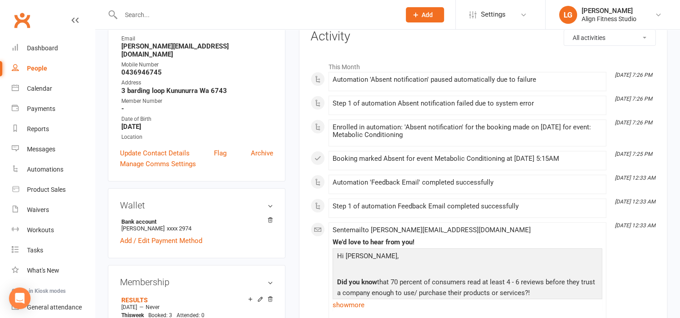
scroll to position [165, 0]
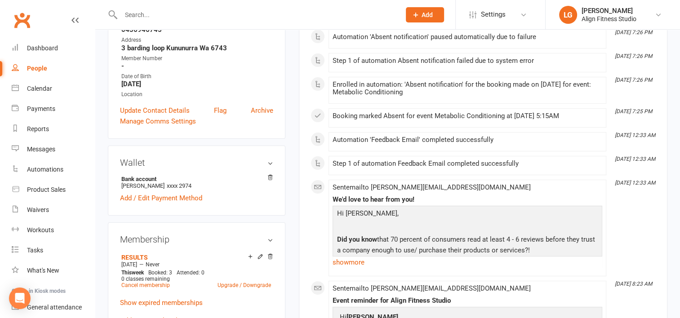
click at [129, 9] on input "text" at bounding box center [256, 15] width 276 height 13
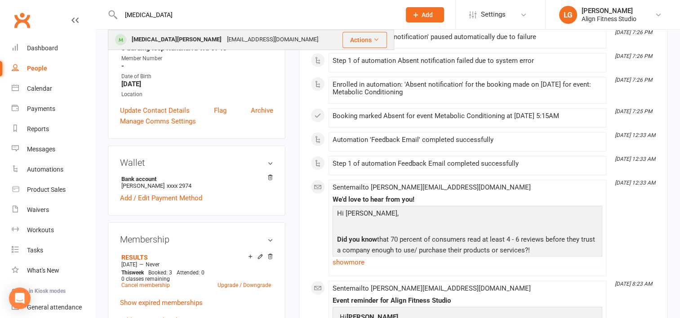
type input "[MEDICAL_DATA]"
click at [224, 43] on div "[EMAIL_ADDRESS][DOMAIN_NAME]" at bounding box center [272, 39] width 97 height 13
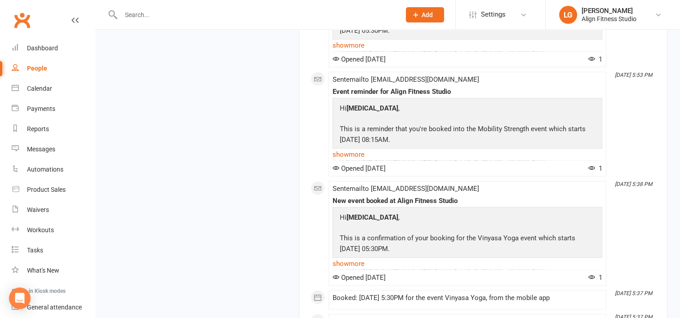
scroll to position [2541, 0]
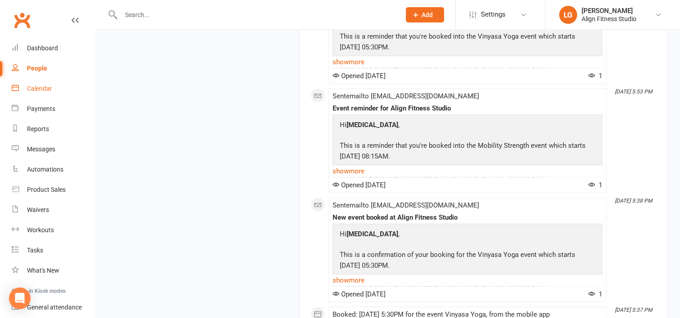
click at [40, 87] on div "Calendar" at bounding box center [39, 88] width 25 height 7
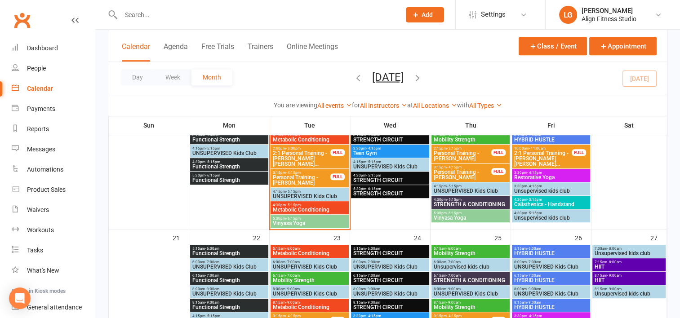
scroll to position [491, 0]
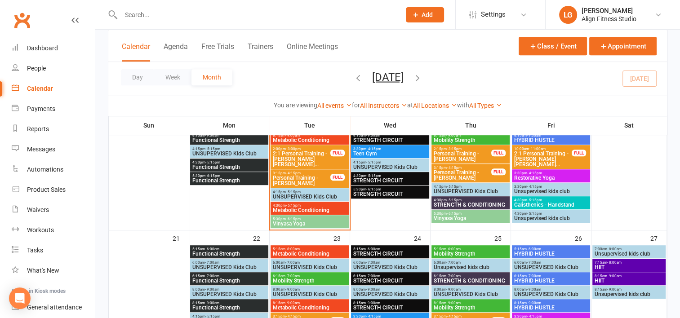
click at [298, 208] on span "Metabolic Conditioning" at bounding box center [309, 210] width 75 height 5
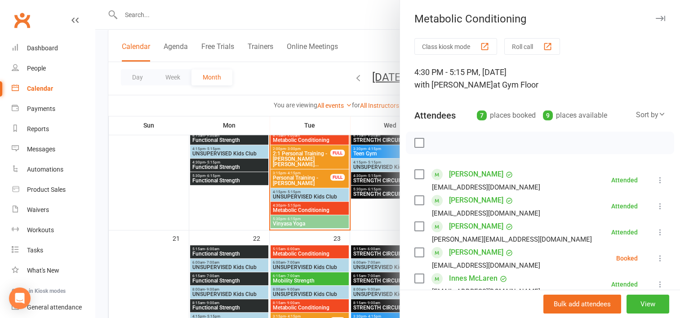
scroll to position [41, 0]
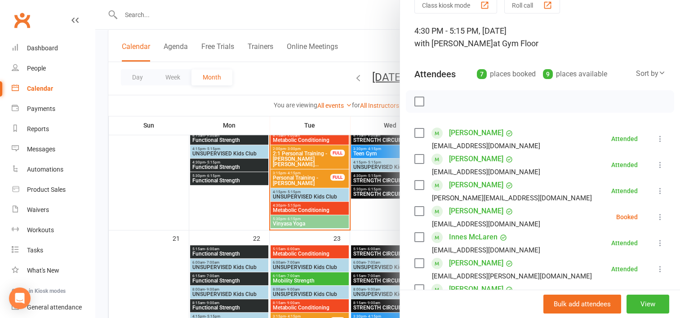
click at [656, 218] on icon at bounding box center [660, 217] width 9 height 9
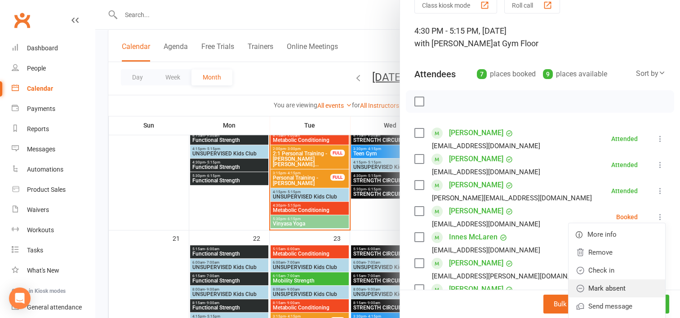
click at [598, 290] on link "Mark absent" at bounding box center [617, 289] width 97 height 18
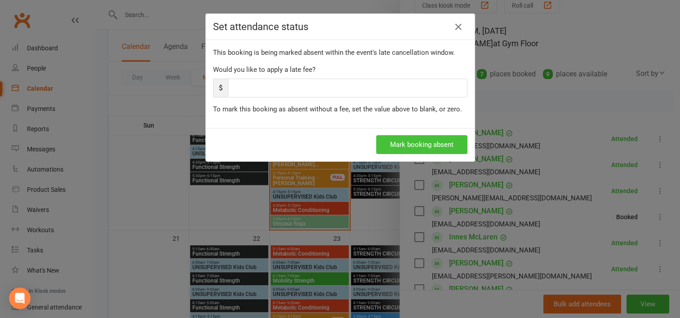
click at [408, 141] on button "Mark booking absent" at bounding box center [421, 144] width 91 height 19
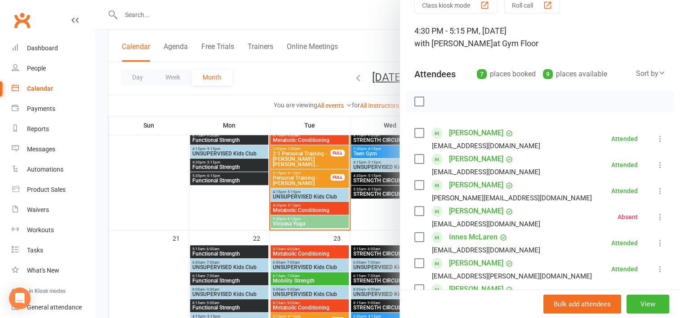
click at [296, 225] on div at bounding box center [387, 159] width 585 height 318
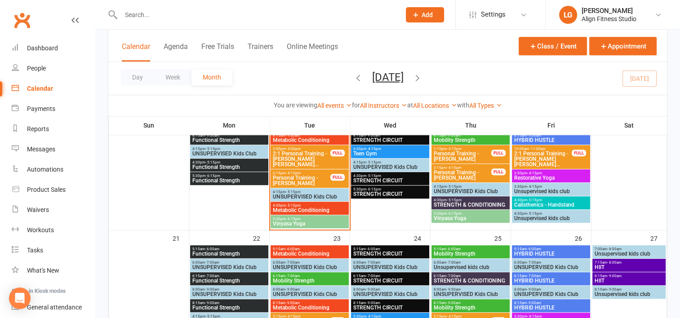
click at [296, 225] on span "Vinyasa Yoga" at bounding box center [309, 223] width 75 height 5
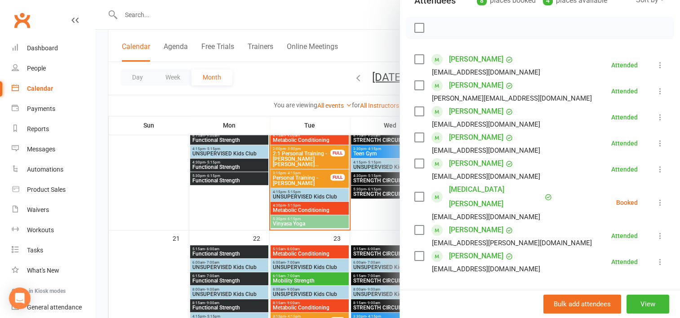
scroll to position [114, 0]
click at [656, 199] on icon at bounding box center [660, 203] width 9 height 9
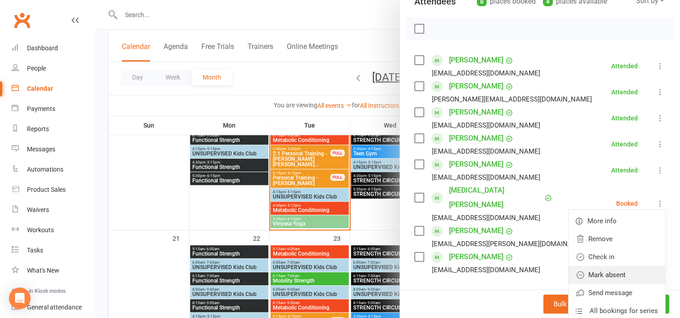
click at [600, 268] on link "Mark absent" at bounding box center [617, 275] width 97 height 18
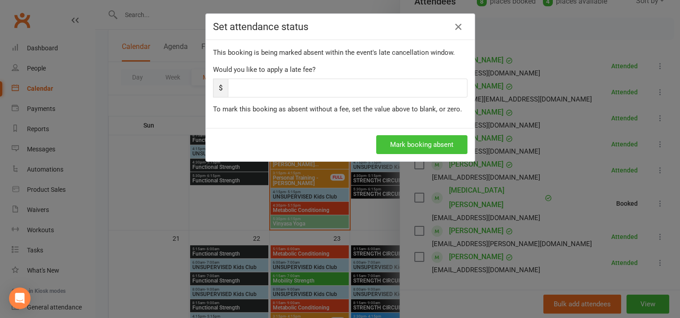
click at [415, 147] on button "Mark booking absent" at bounding box center [421, 144] width 91 height 19
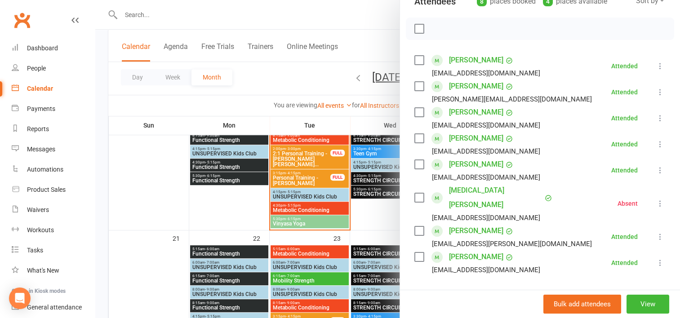
click at [359, 216] on div at bounding box center [387, 159] width 585 height 318
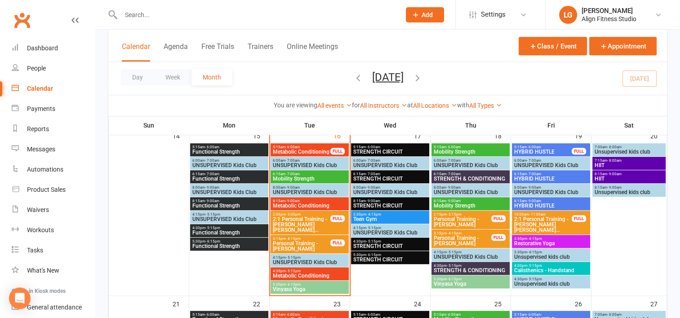
scroll to position [421, 0]
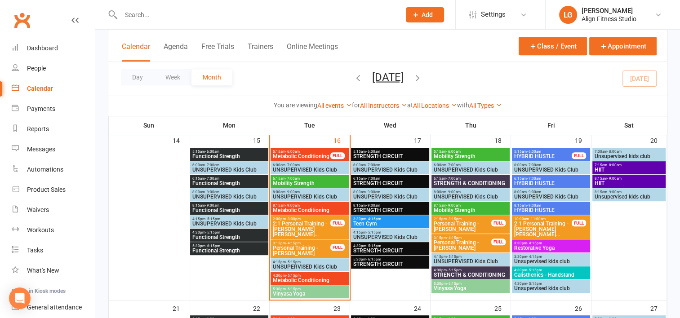
click at [364, 219] on span "3:30pm - 4:15pm" at bounding box center [390, 219] width 75 height 4
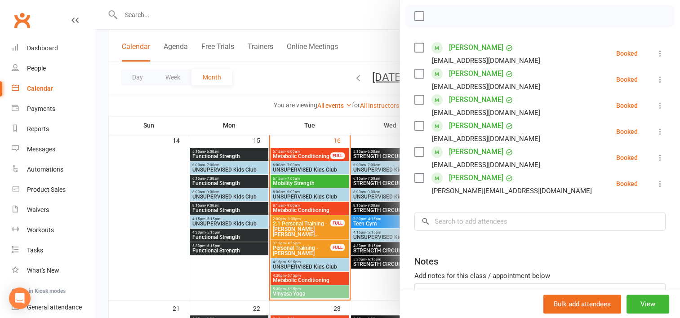
scroll to position [127, 0]
click at [366, 251] on div at bounding box center [387, 159] width 585 height 318
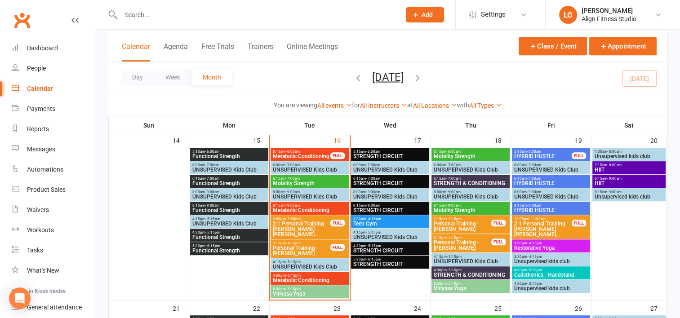
click at [366, 251] on span "STRENGTH CIRCUIT" at bounding box center [390, 250] width 75 height 5
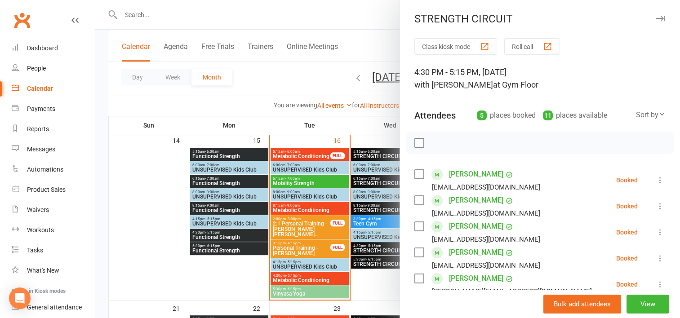
scroll to position [57, 0]
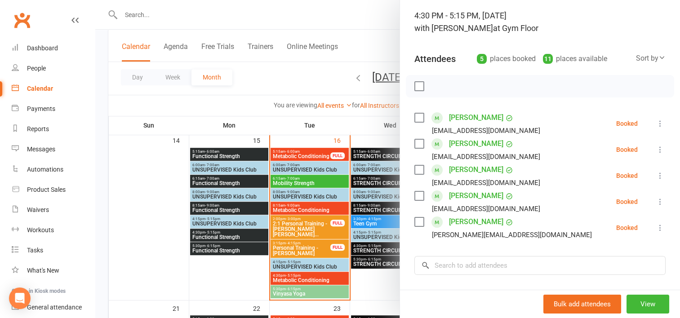
click at [363, 116] on div at bounding box center [387, 159] width 585 height 318
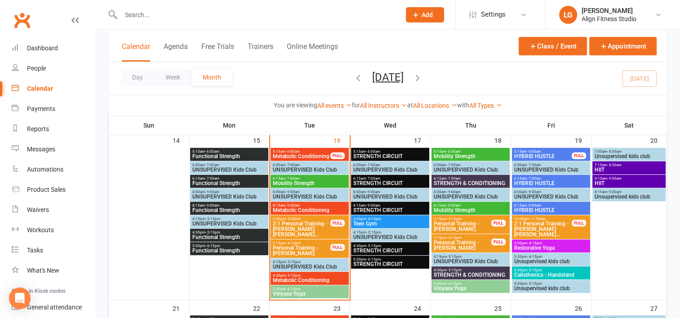
click at [383, 155] on span "STRENGTH CIRCUIT" at bounding box center [390, 156] width 75 height 5
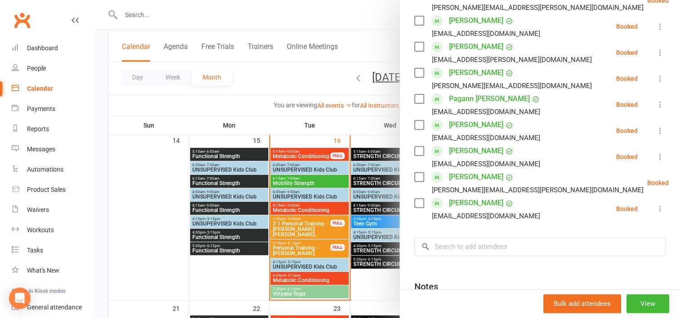
scroll to position [311, 0]
click at [371, 184] on div at bounding box center [387, 159] width 585 height 318
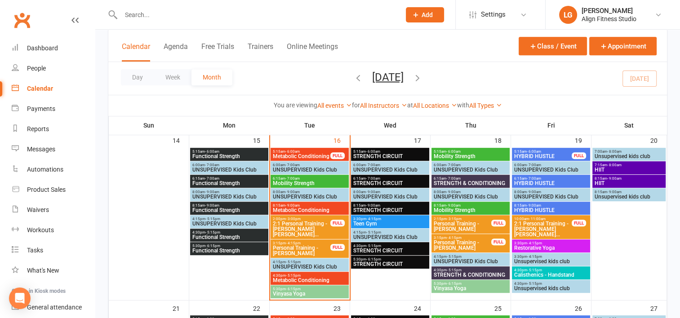
click at [371, 184] on span "STRENGTH CIRCUIT" at bounding box center [390, 183] width 75 height 5
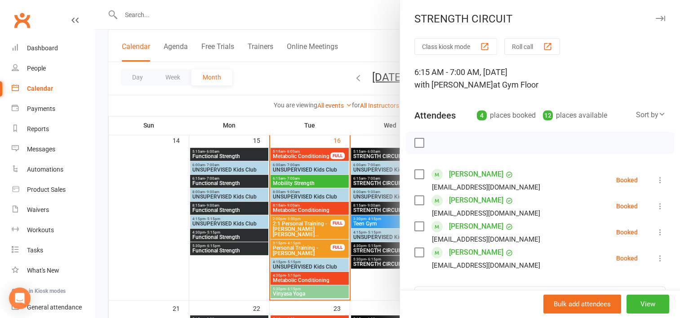
click at [361, 126] on div at bounding box center [387, 159] width 585 height 318
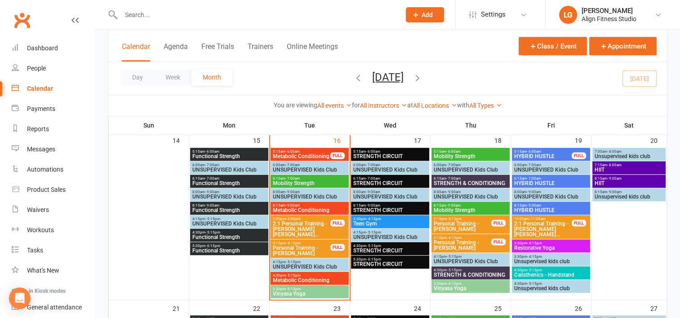
click at [377, 210] on span "STRENGTH CIRCUIT" at bounding box center [390, 210] width 75 height 5
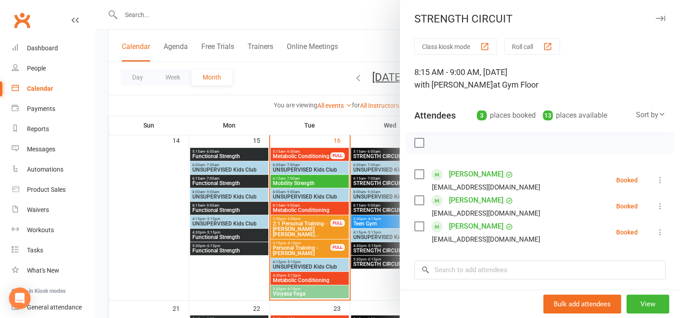
click at [370, 122] on div at bounding box center [387, 159] width 585 height 318
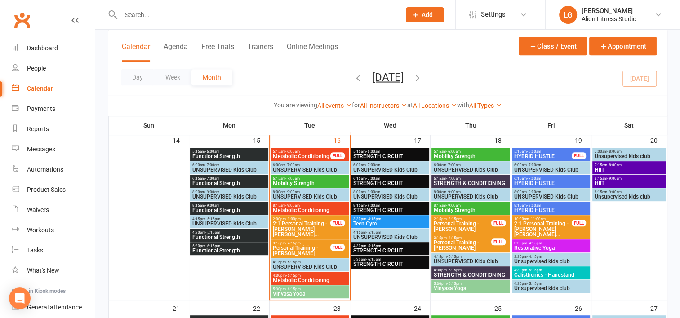
click at [385, 244] on span "4:30pm - 5:15pm" at bounding box center [390, 246] width 75 height 4
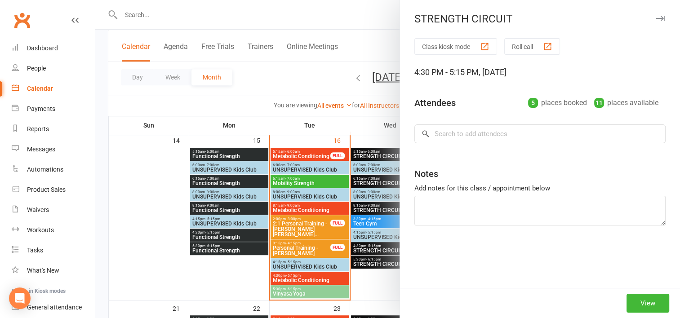
click at [385, 244] on div at bounding box center [387, 159] width 585 height 318
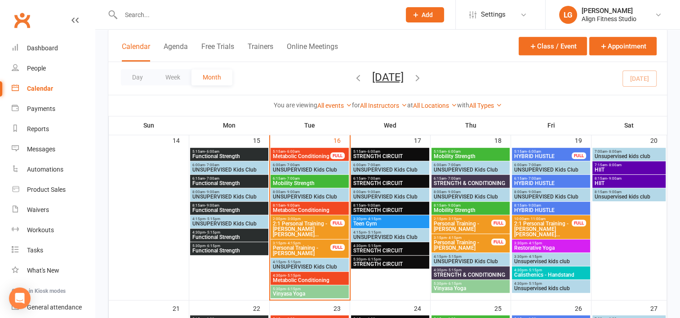
click at [385, 244] on span "4:30pm - 5:15pm" at bounding box center [390, 246] width 75 height 4
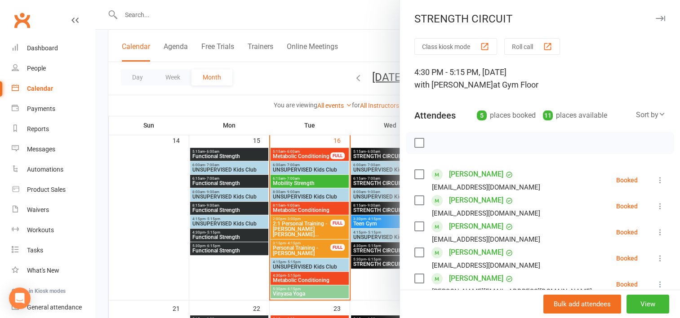
click at [378, 260] on div at bounding box center [387, 159] width 585 height 318
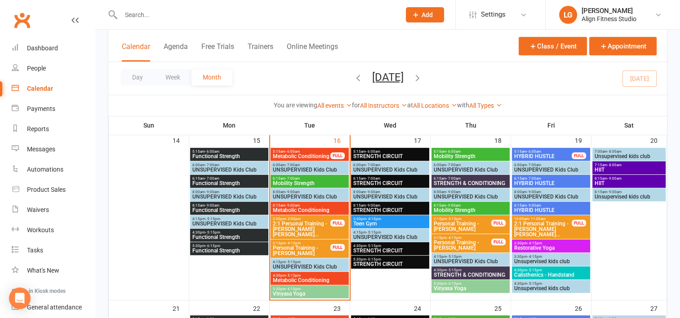
click at [378, 260] on span "- 6:15pm" at bounding box center [373, 260] width 15 height 4
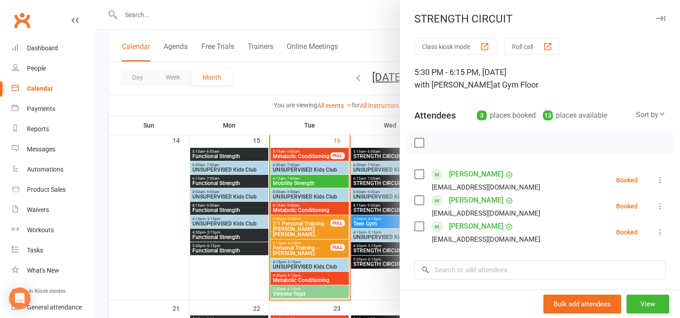
click at [372, 287] on div at bounding box center [387, 159] width 585 height 318
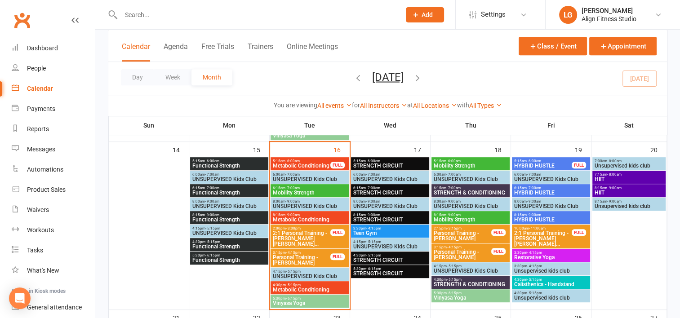
scroll to position [410, 0]
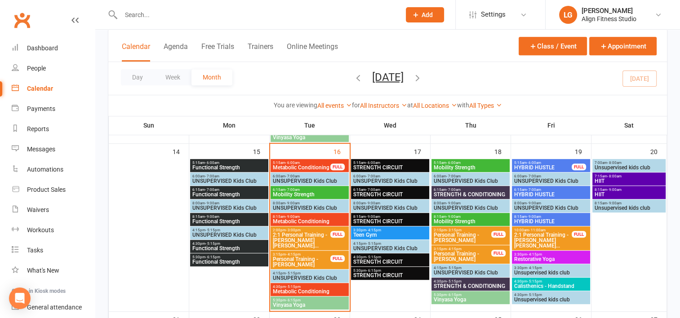
click at [454, 167] on span "Mobility Strength" at bounding box center [470, 167] width 75 height 5
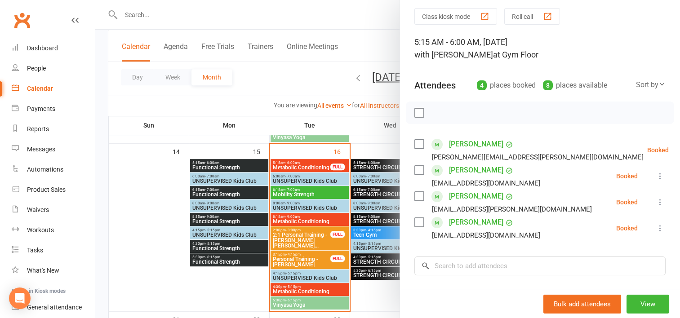
scroll to position [31, 0]
click at [369, 125] on div at bounding box center [387, 159] width 585 height 318
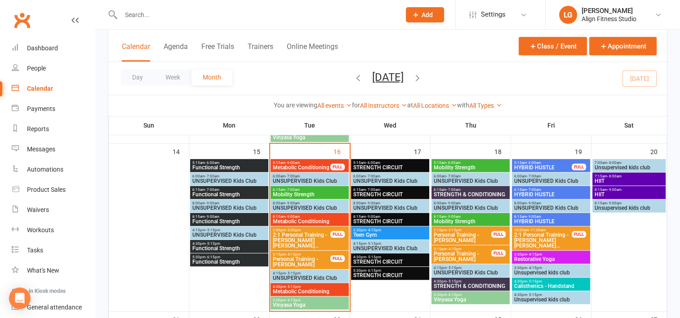
click at [442, 190] on span "6:15am - 7:00am" at bounding box center [470, 190] width 75 height 4
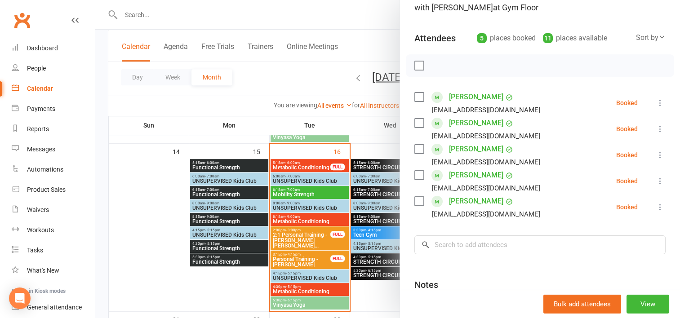
scroll to position [77, 0]
click at [360, 118] on div at bounding box center [387, 159] width 585 height 318
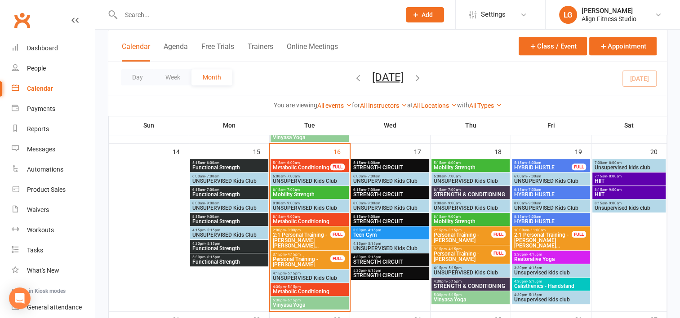
click at [466, 217] on span "8:15am - 9:00am" at bounding box center [470, 217] width 75 height 4
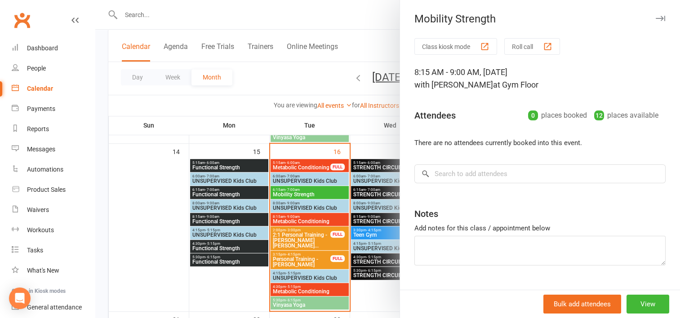
scroll to position [20, 0]
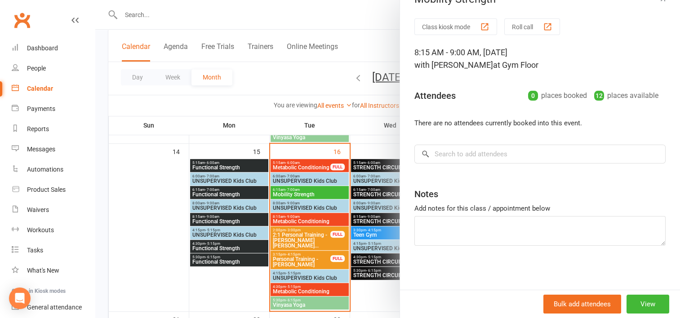
click at [365, 119] on div at bounding box center [387, 159] width 585 height 318
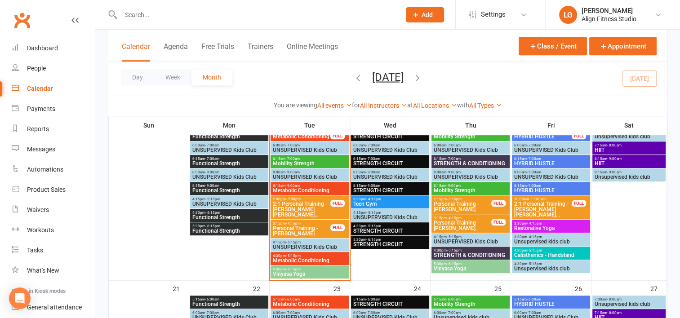
scroll to position [443, 0]
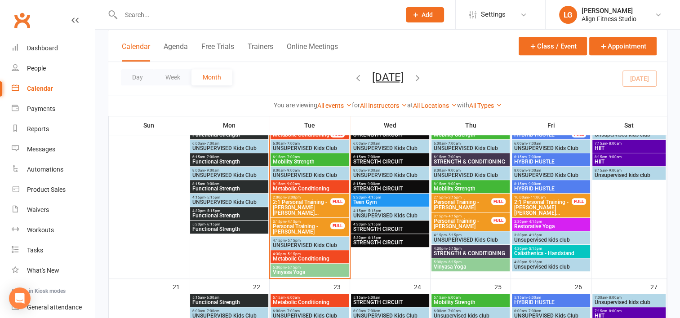
click at [443, 264] on span "Vinyasa Yoga" at bounding box center [470, 266] width 75 height 5
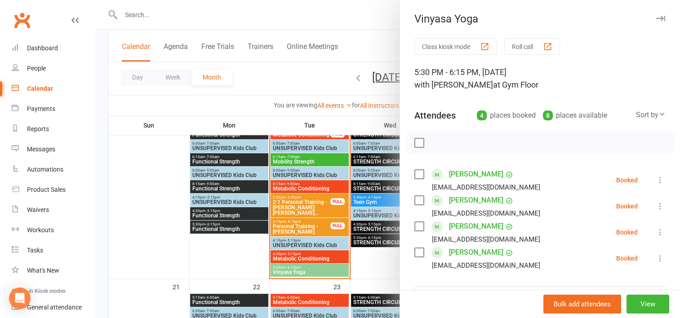
click at [385, 263] on div at bounding box center [387, 159] width 585 height 318
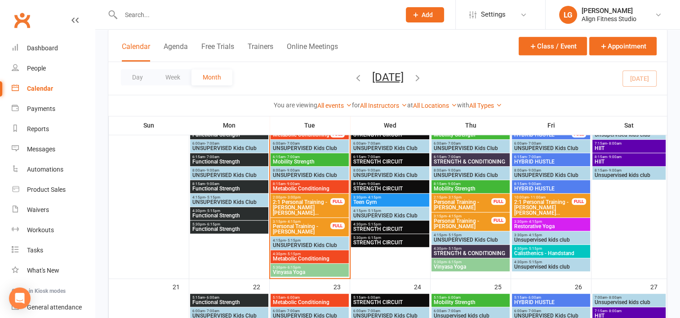
click at [460, 247] on span "4:30pm - 5:15pm" at bounding box center [470, 249] width 75 height 4
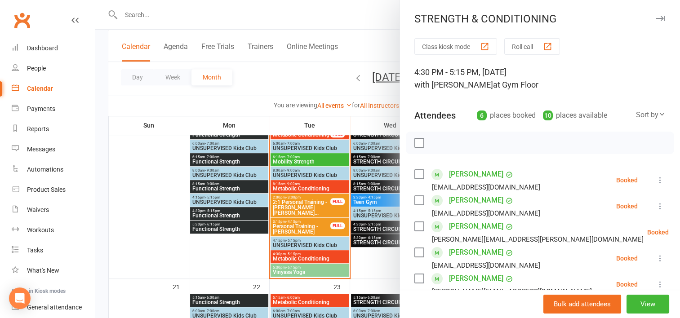
scroll to position [61, 0]
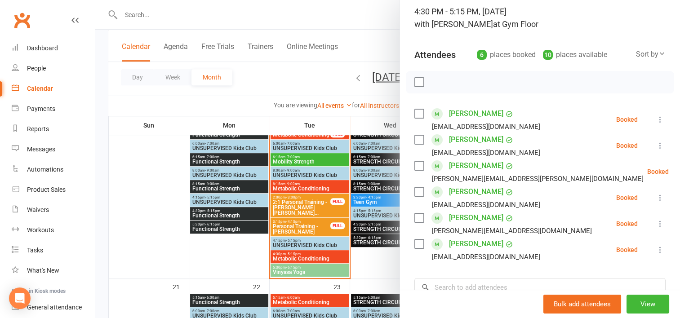
click at [381, 267] on div at bounding box center [387, 159] width 585 height 318
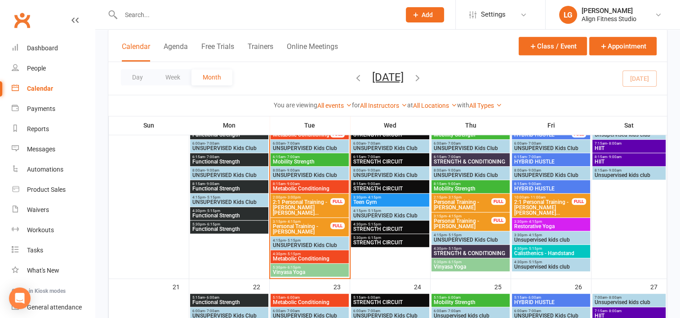
scroll to position [440, 0]
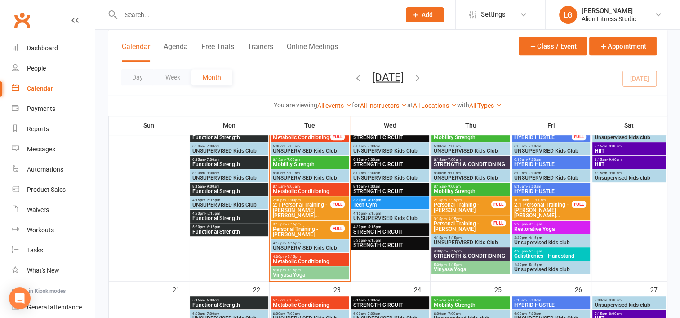
click at [540, 230] on span "Restorative Yoga" at bounding box center [551, 229] width 75 height 5
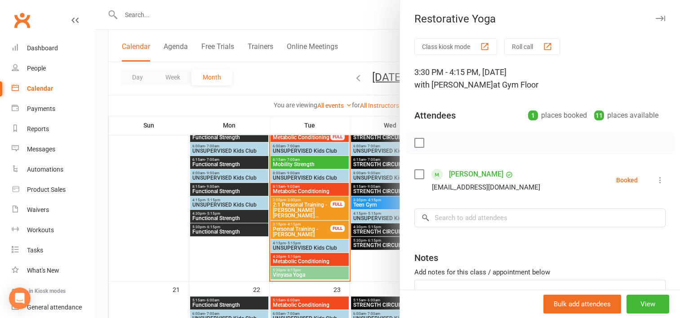
click at [371, 270] on div at bounding box center [387, 159] width 585 height 318
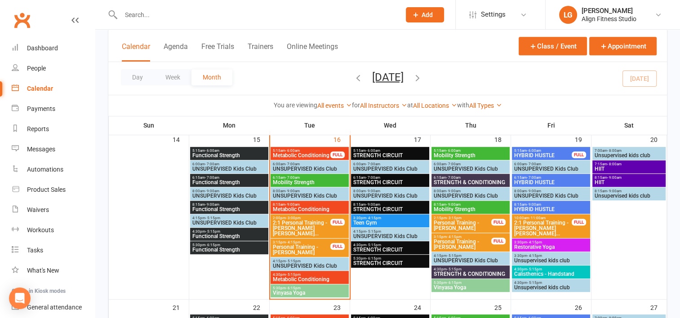
scroll to position [422, 0]
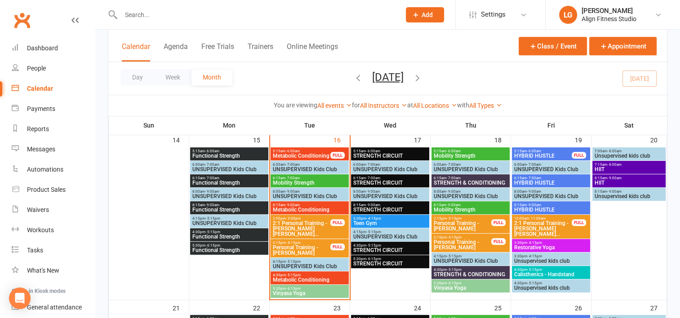
click at [542, 153] on span "HYBRID HUSTLE" at bounding box center [543, 155] width 58 height 5
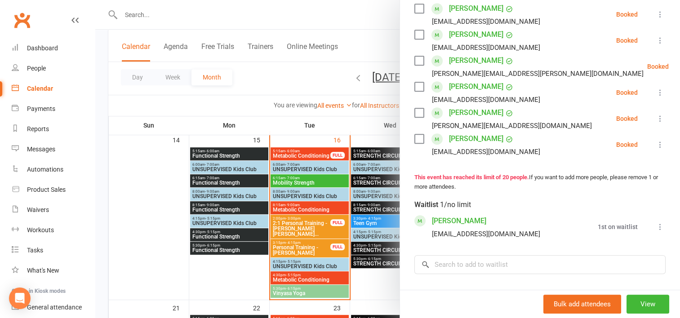
scroll to position [543, 0]
click at [358, 122] on div at bounding box center [387, 159] width 585 height 318
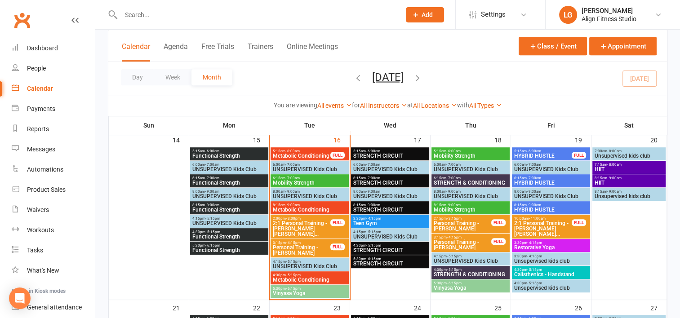
click at [524, 175] on div "6:15am - 7:00am HYBRID HUSTLE" at bounding box center [551, 180] width 78 height 13
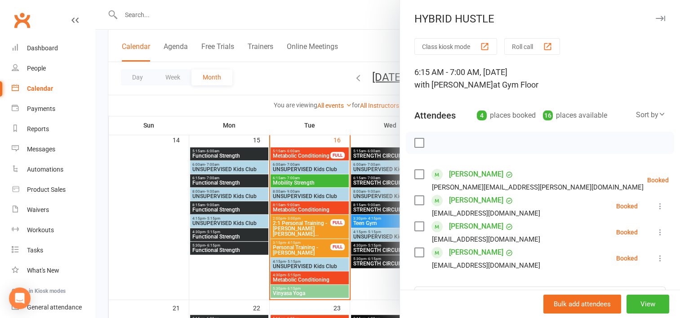
scroll to position [58, 0]
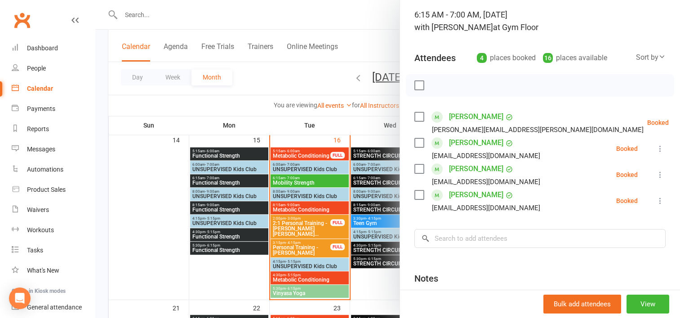
click at [362, 91] on div at bounding box center [387, 159] width 585 height 318
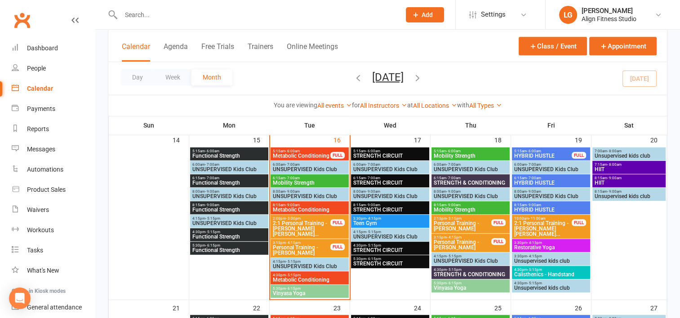
click at [375, 244] on span "- 5:15pm" at bounding box center [373, 246] width 15 height 4
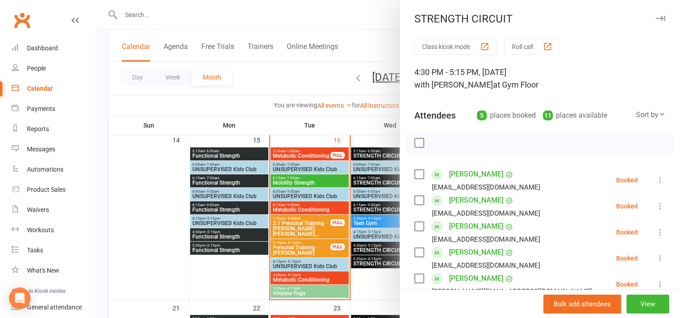
scroll to position [39, 0]
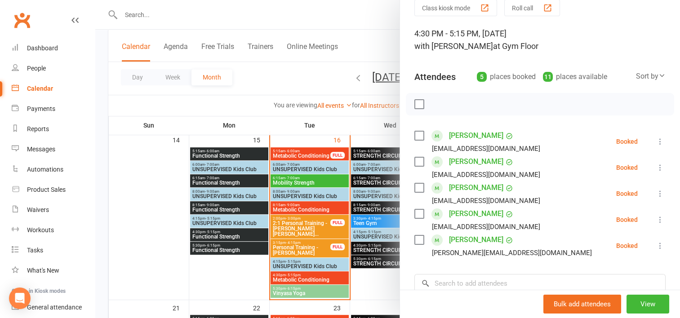
click at [381, 257] on div at bounding box center [387, 159] width 585 height 318
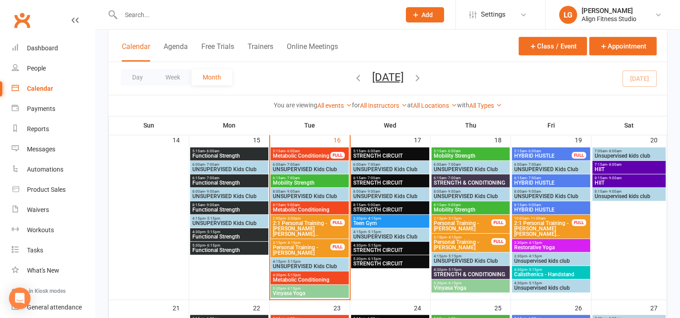
click at [381, 257] on span "5:30pm - 6:15pm" at bounding box center [390, 259] width 75 height 4
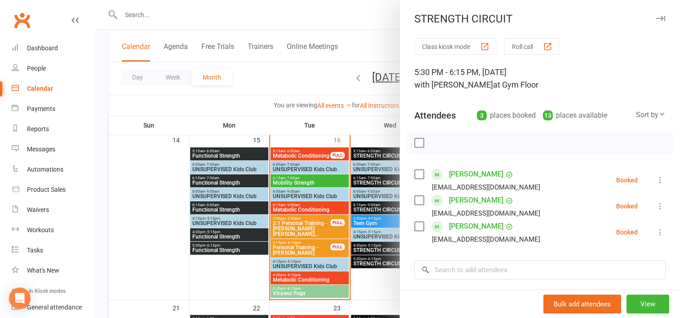
click at [351, 132] on div at bounding box center [387, 159] width 585 height 318
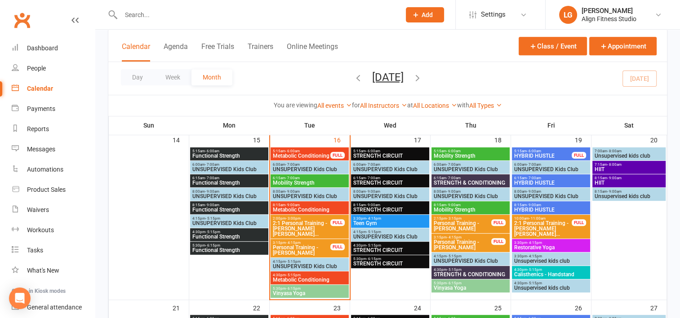
click at [443, 269] on span "4:30pm - 5:15pm" at bounding box center [470, 270] width 75 height 4
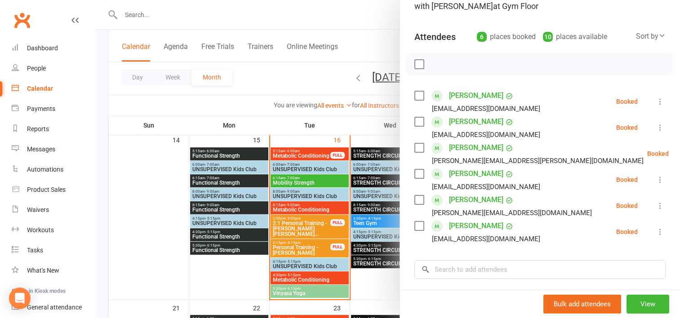
scroll to position [79, 0]
click at [350, 131] on div at bounding box center [387, 159] width 585 height 318
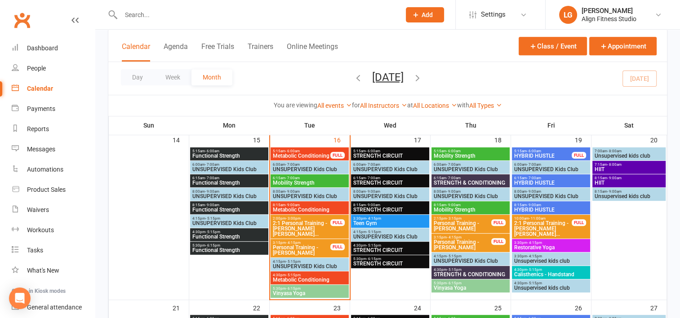
click at [380, 147] on div "5:15am - 6:00am STRENGTH CIRCUIT" at bounding box center [390, 153] width 78 height 13
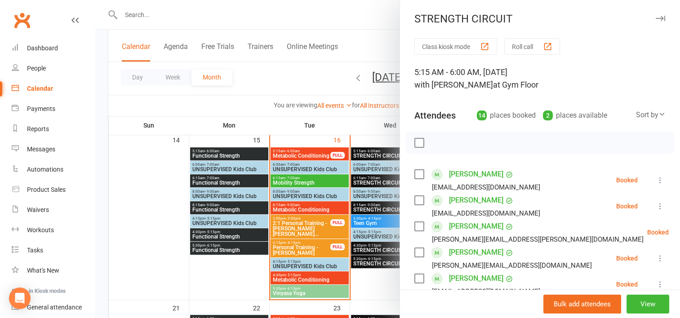
click at [336, 123] on div at bounding box center [387, 159] width 585 height 318
